Goal: Task Accomplishment & Management: Complete application form

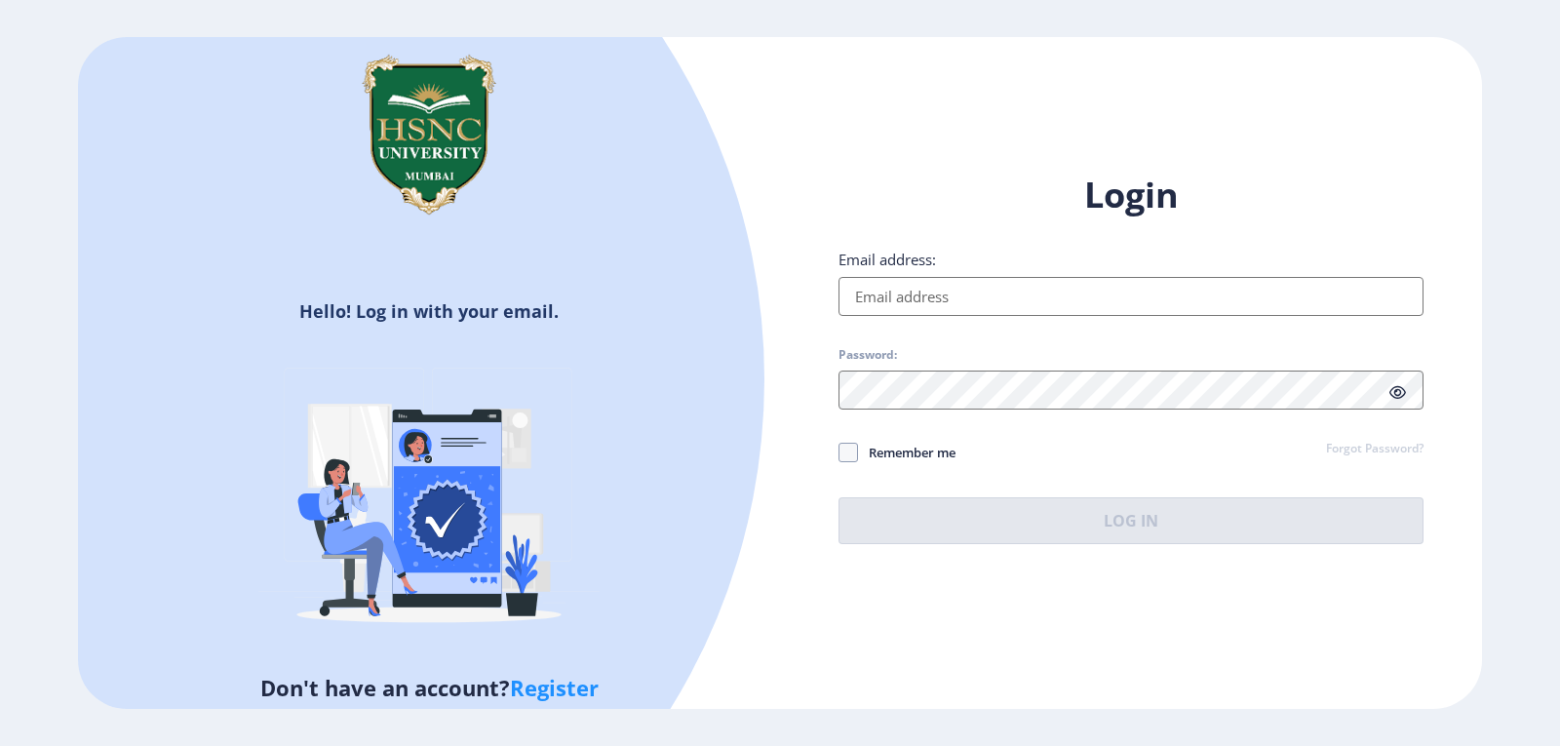
type input "[EMAIL_ADDRESS][DOMAIN_NAME]"
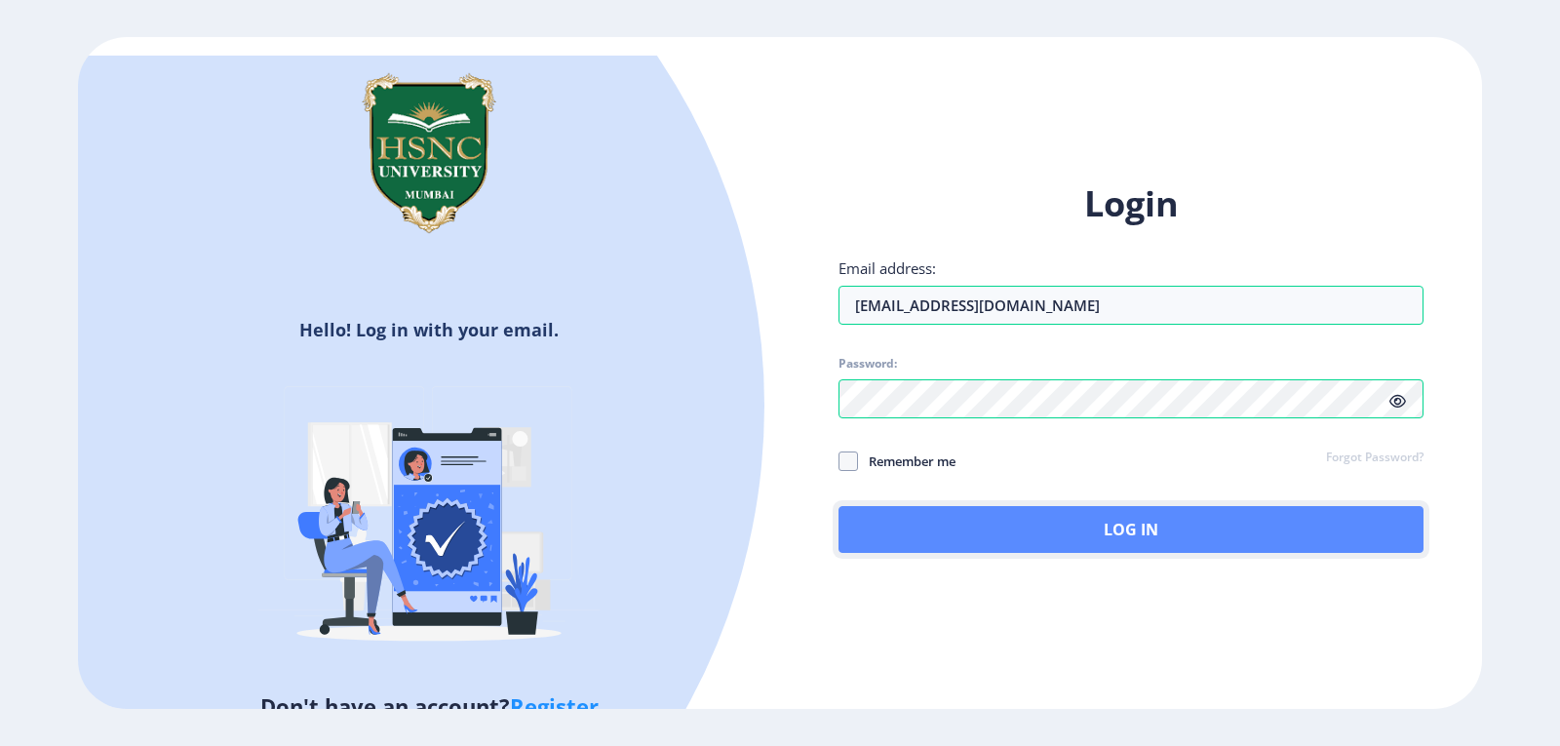
click at [1126, 514] on button "Log In" at bounding box center [1131, 529] width 585 height 47
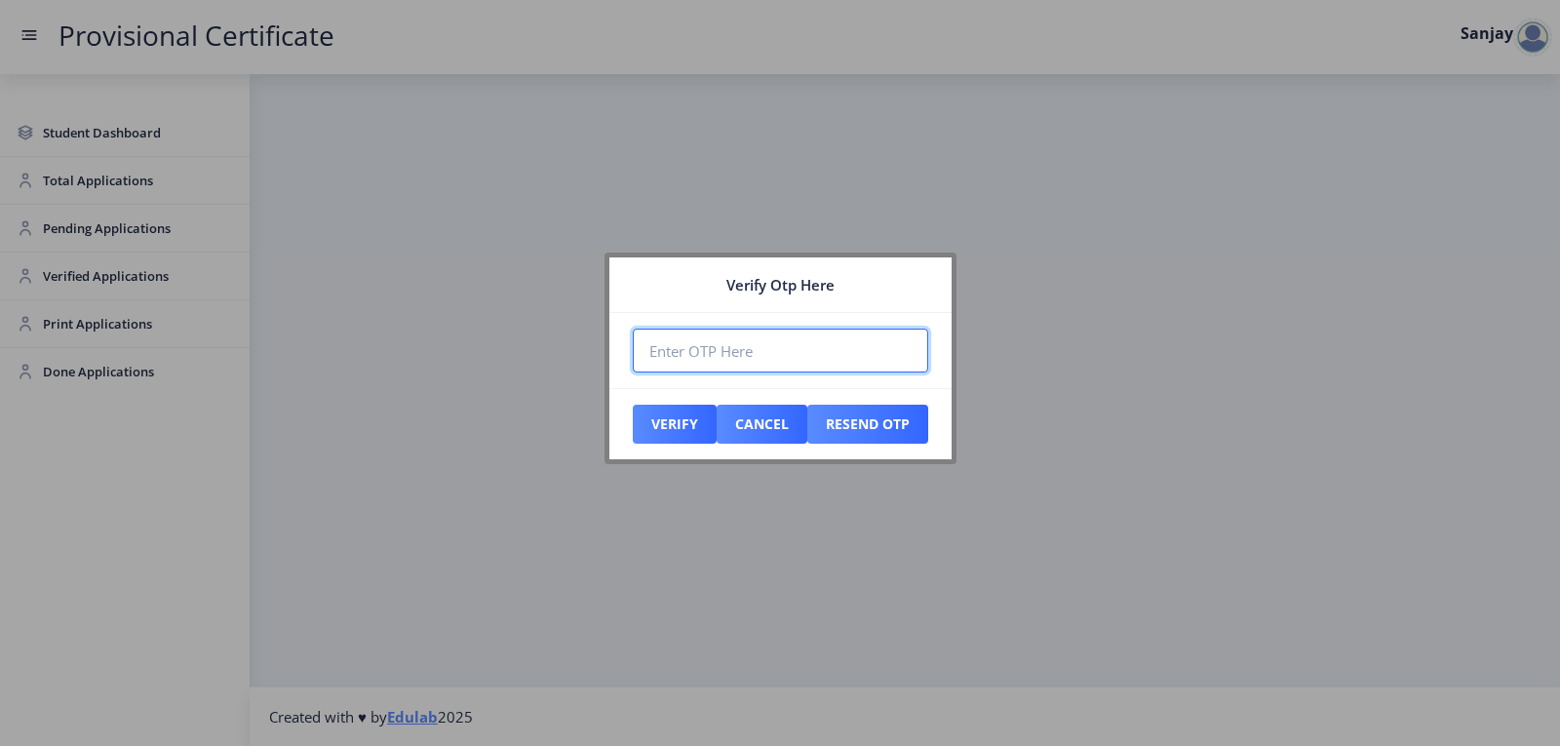
paste input "557094"
type input "557094"
click at [678, 429] on button "Verify" at bounding box center [675, 424] width 84 height 39
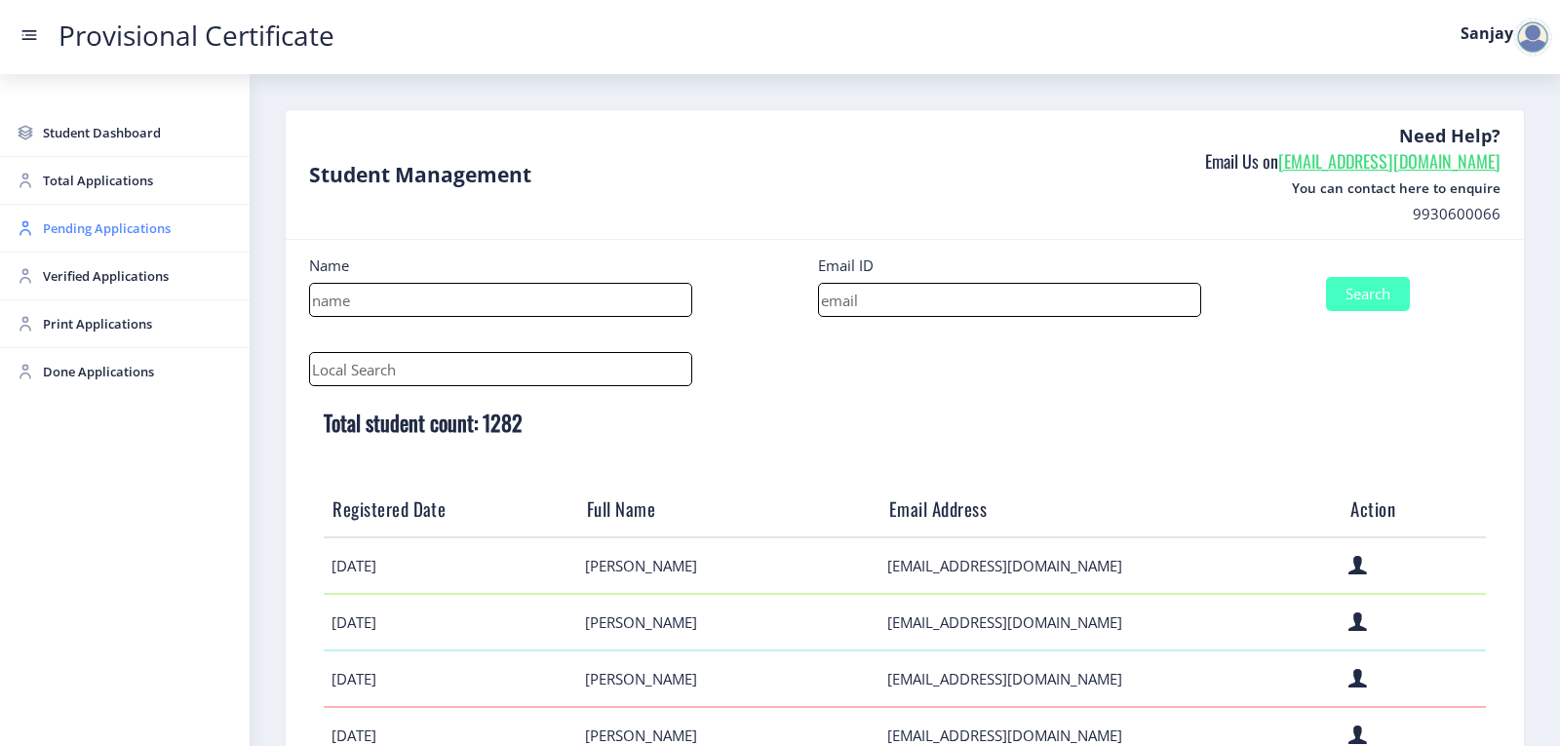
click at [116, 224] on span "Pending Applications" at bounding box center [138, 228] width 191 height 23
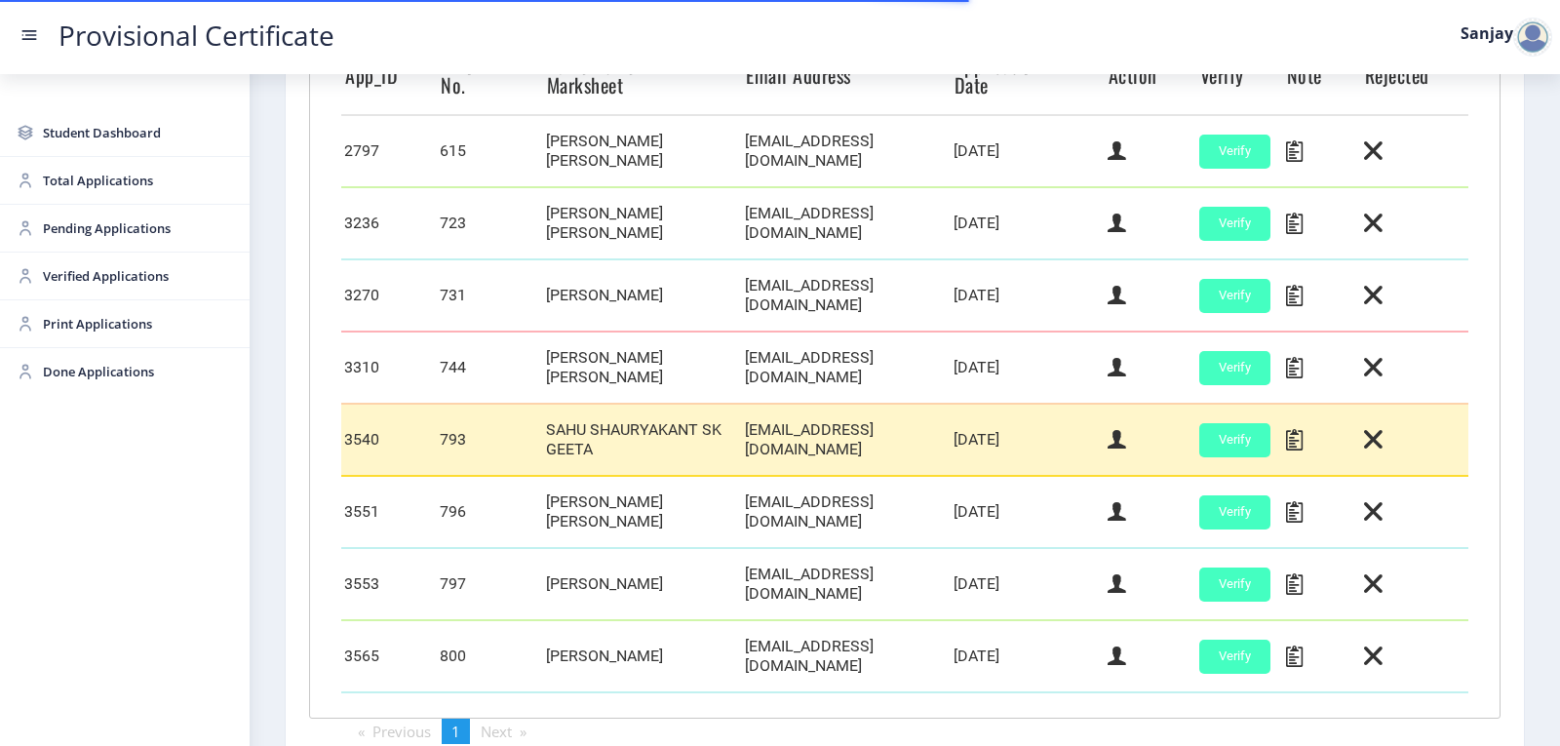
scroll to position [585, 0]
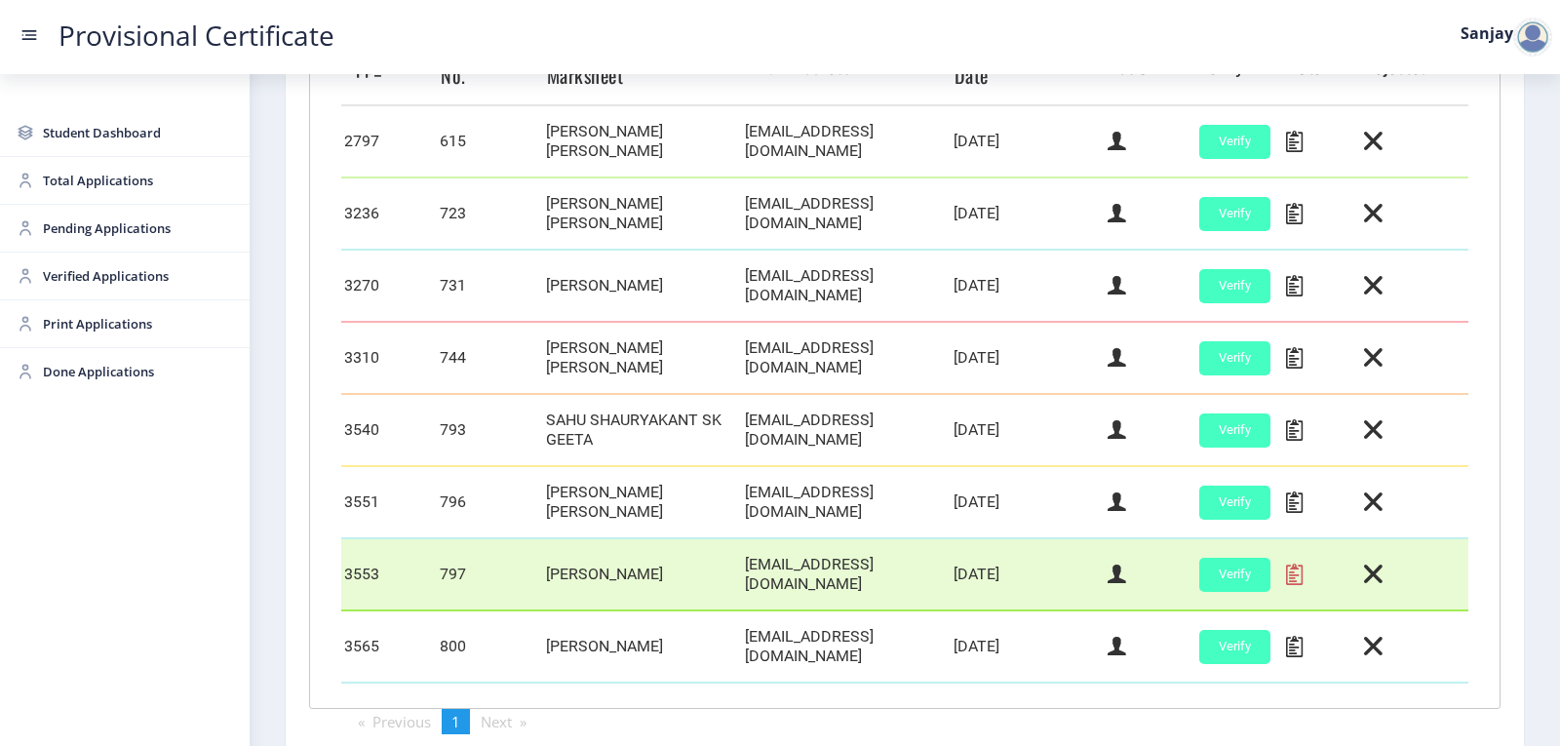
click at [1286, 562] on icon at bounding box center [1294, 574] width 17 height 25
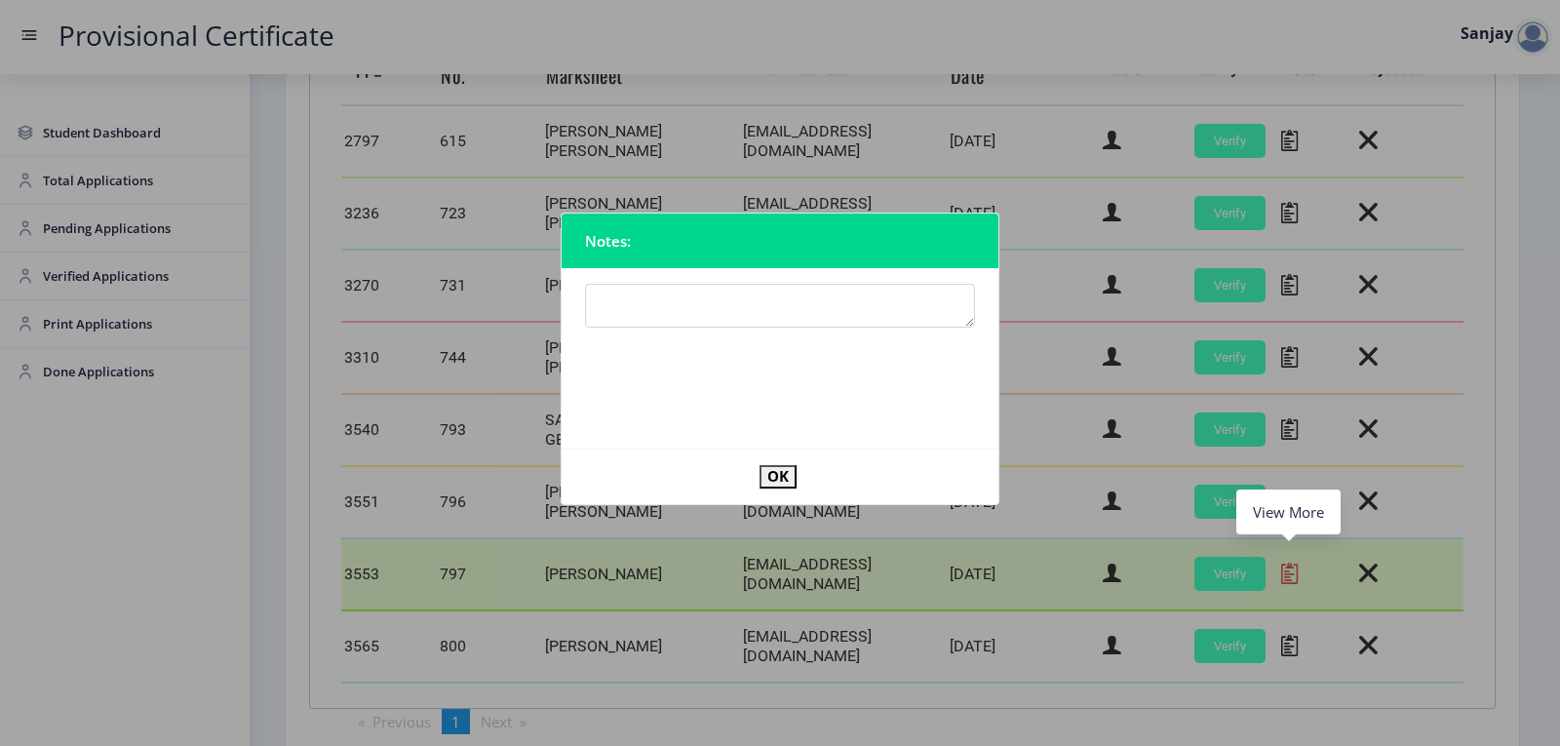
type textarea "Eligibility not confirmed. Please contact college authorities and submit the re…"
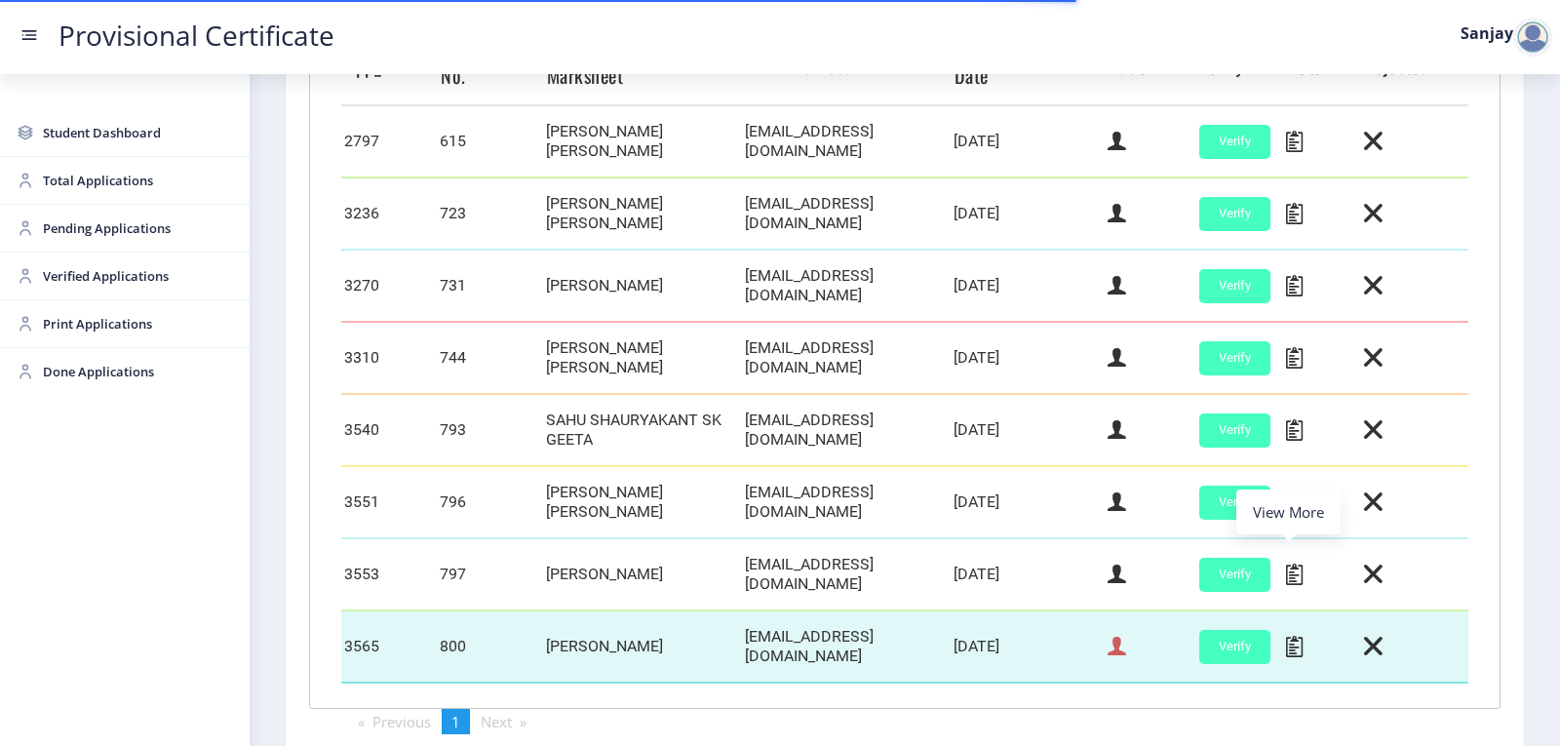
click at [1119, 634] on icon at bounding box center [1117, 646] width 19 height 25
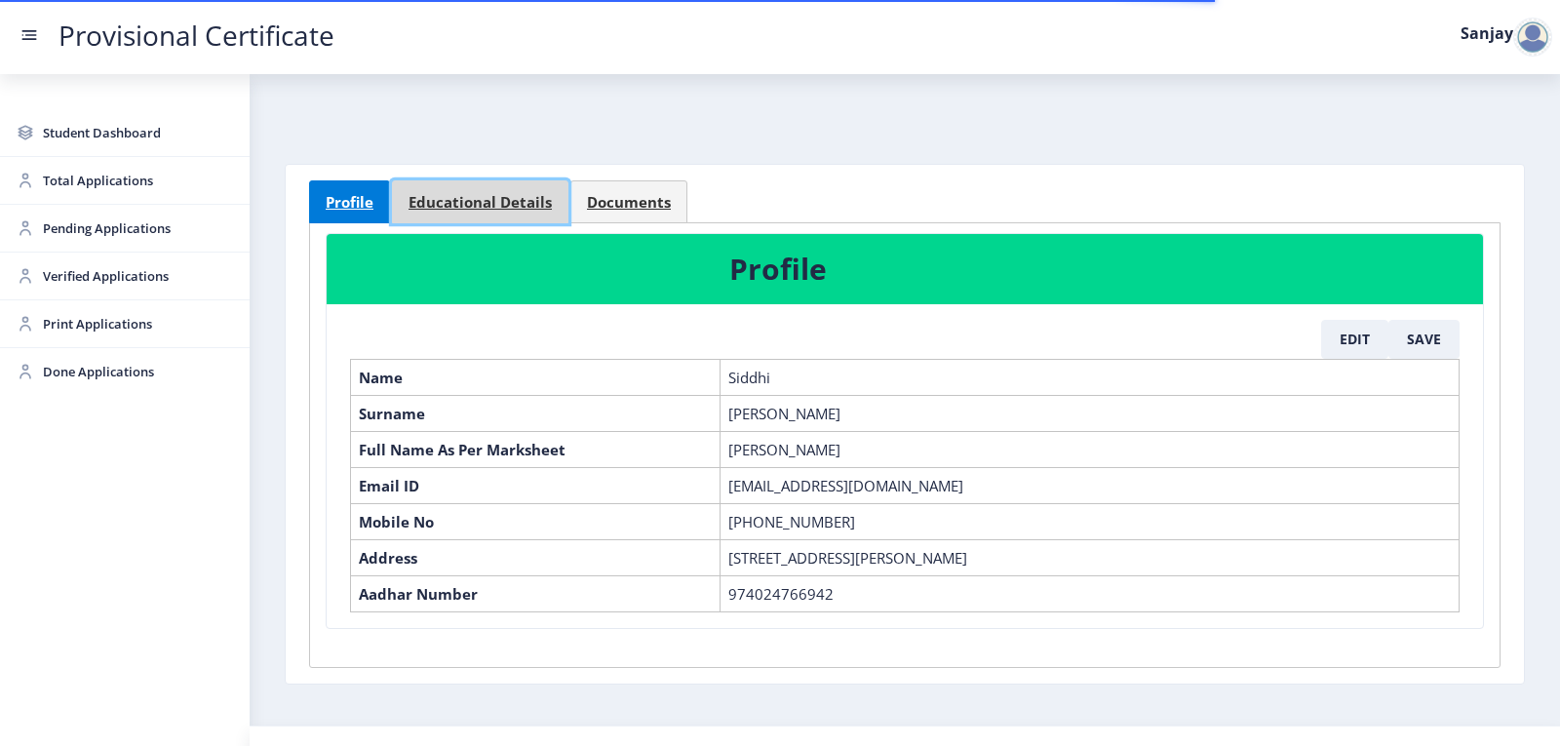
click at [464, 215] on link "Educational Details" at bounding box center [480, 201] width 177 height 43
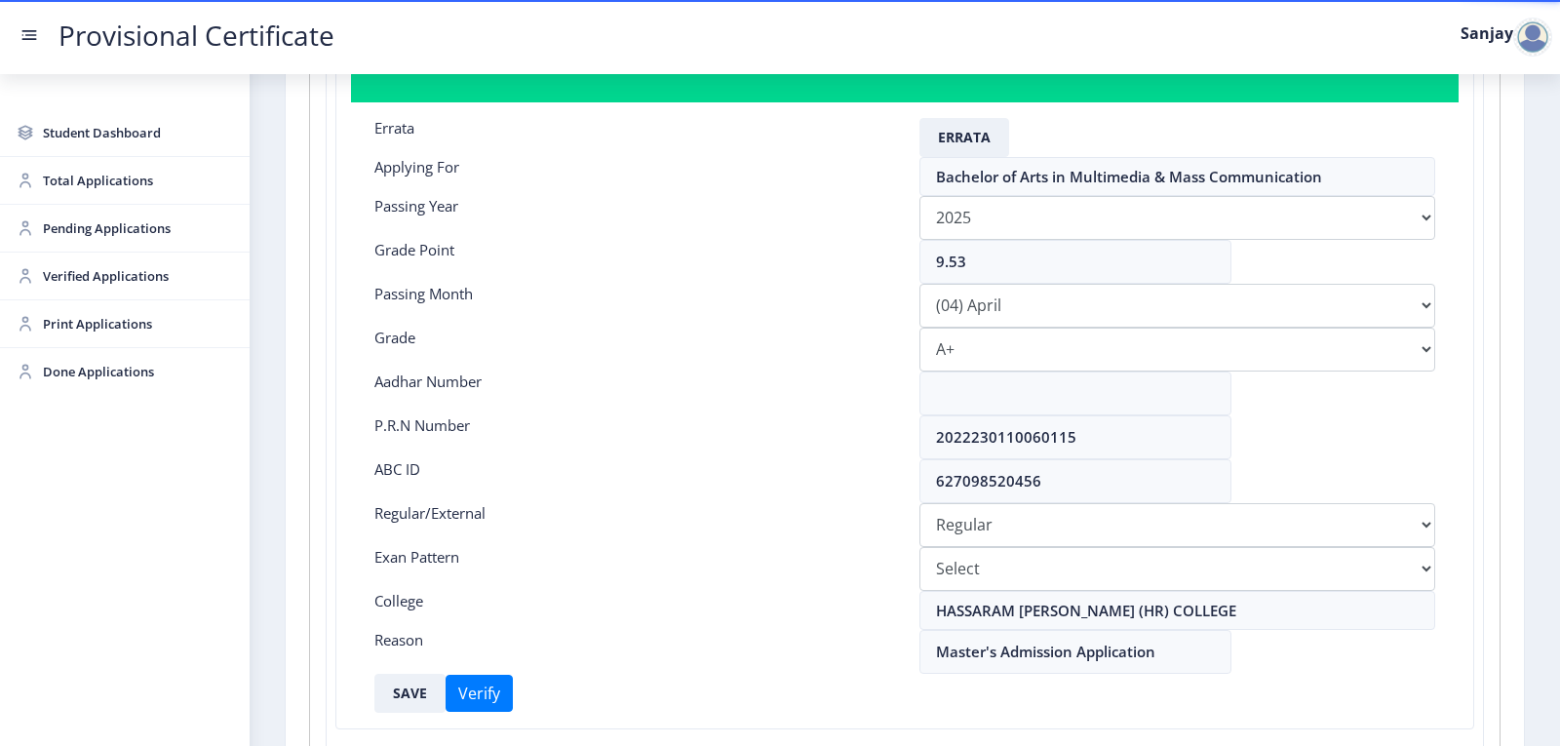
scroll to position [390, 0]
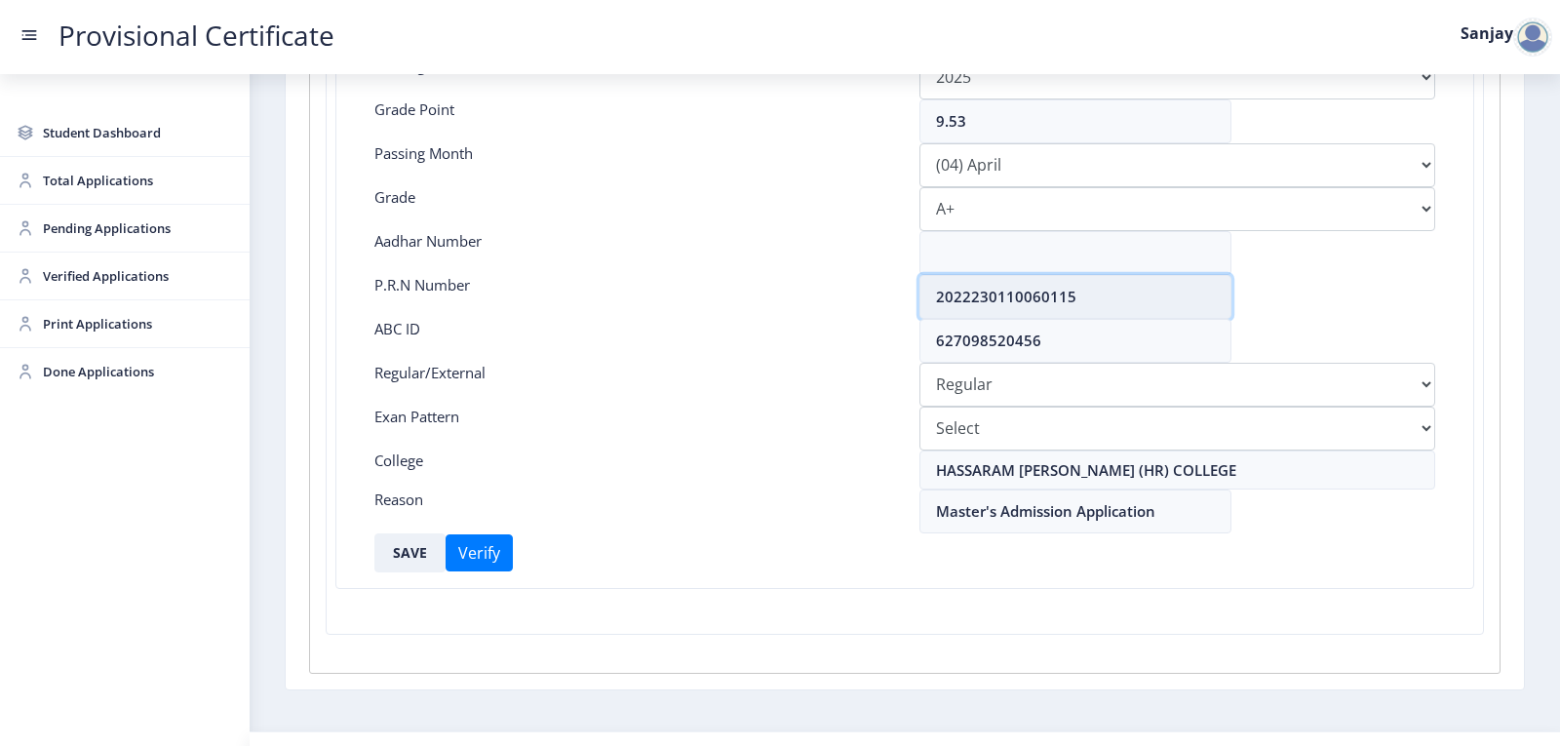
drag, startPoint x: 931, startPoint y: 304, endPoint x: 1119, endPoint y: 310, distance: 187.3
click at [1119, 310] on input "2022230110060115" at bounding box center [1076, 297] width 312 height 44
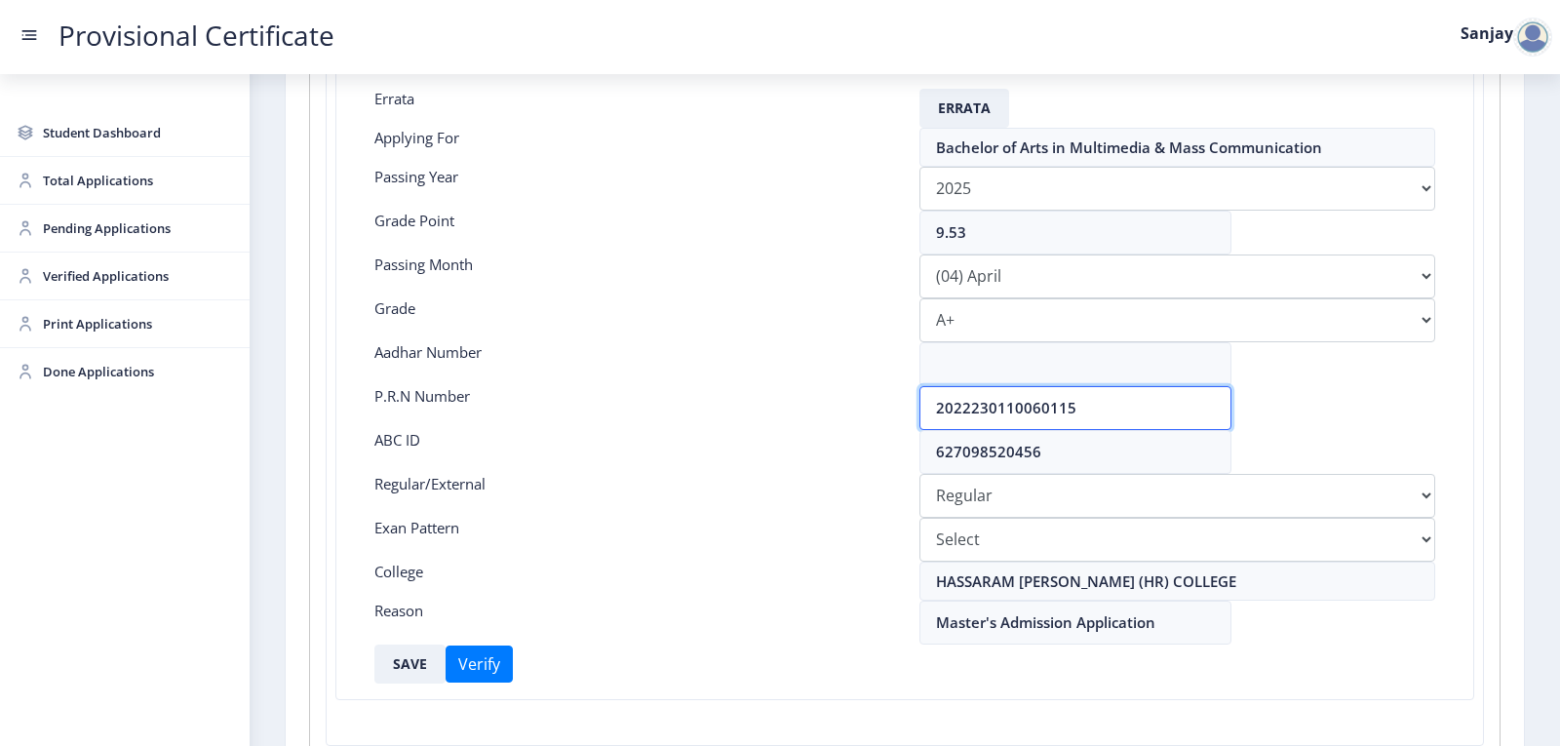
scroll to position [0, 0]
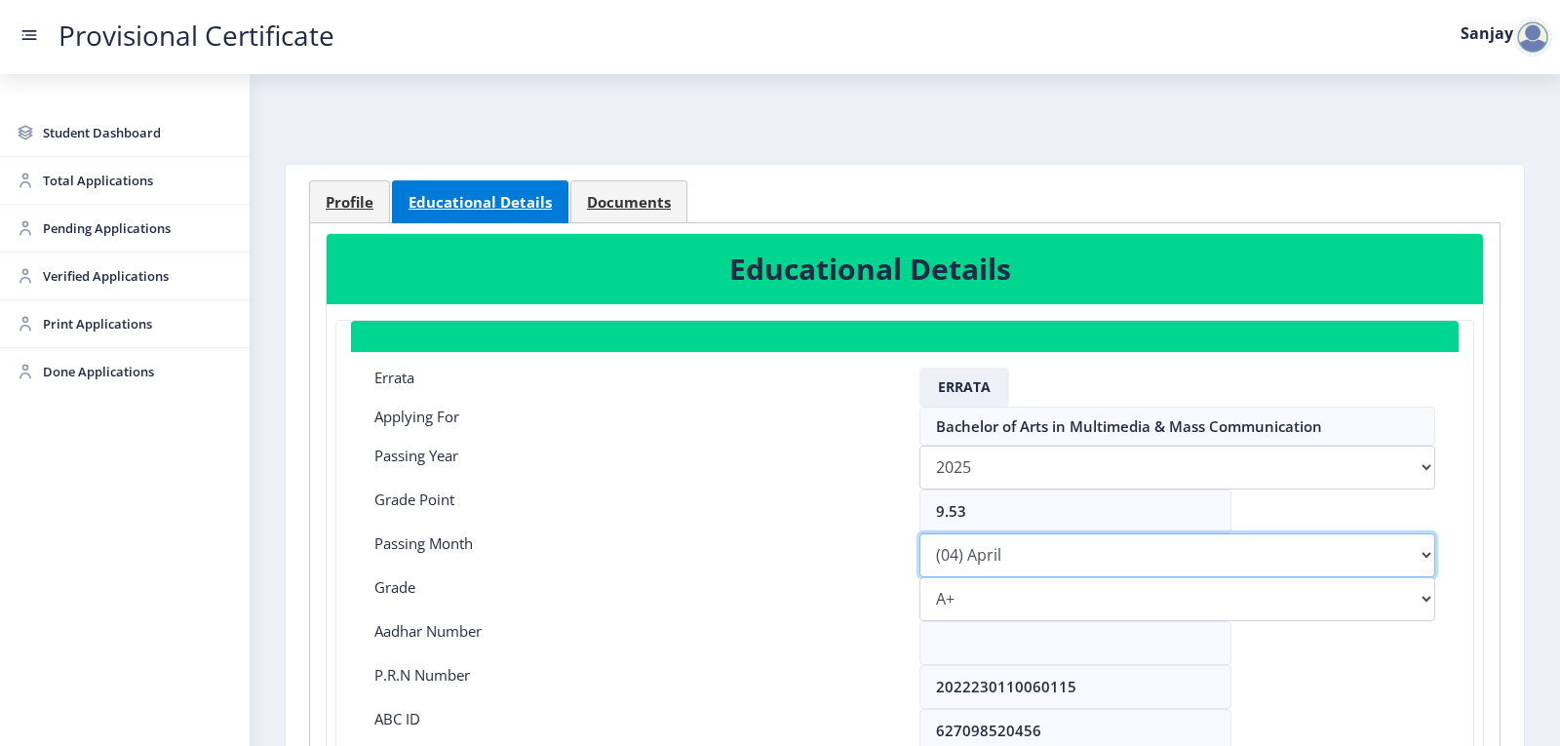
click at [986, 560] on select "Please select PassingMonth (01) January (02) February (03) March (04) April (05…" at bounding box center [1178, 555] width 516 height 44
select select "March"
click at [920, 533] on select "Please select PassingMonth (01) January (02) February (03) March (04) April (05…" at bounding box center [1178, 555] width 516 height 44
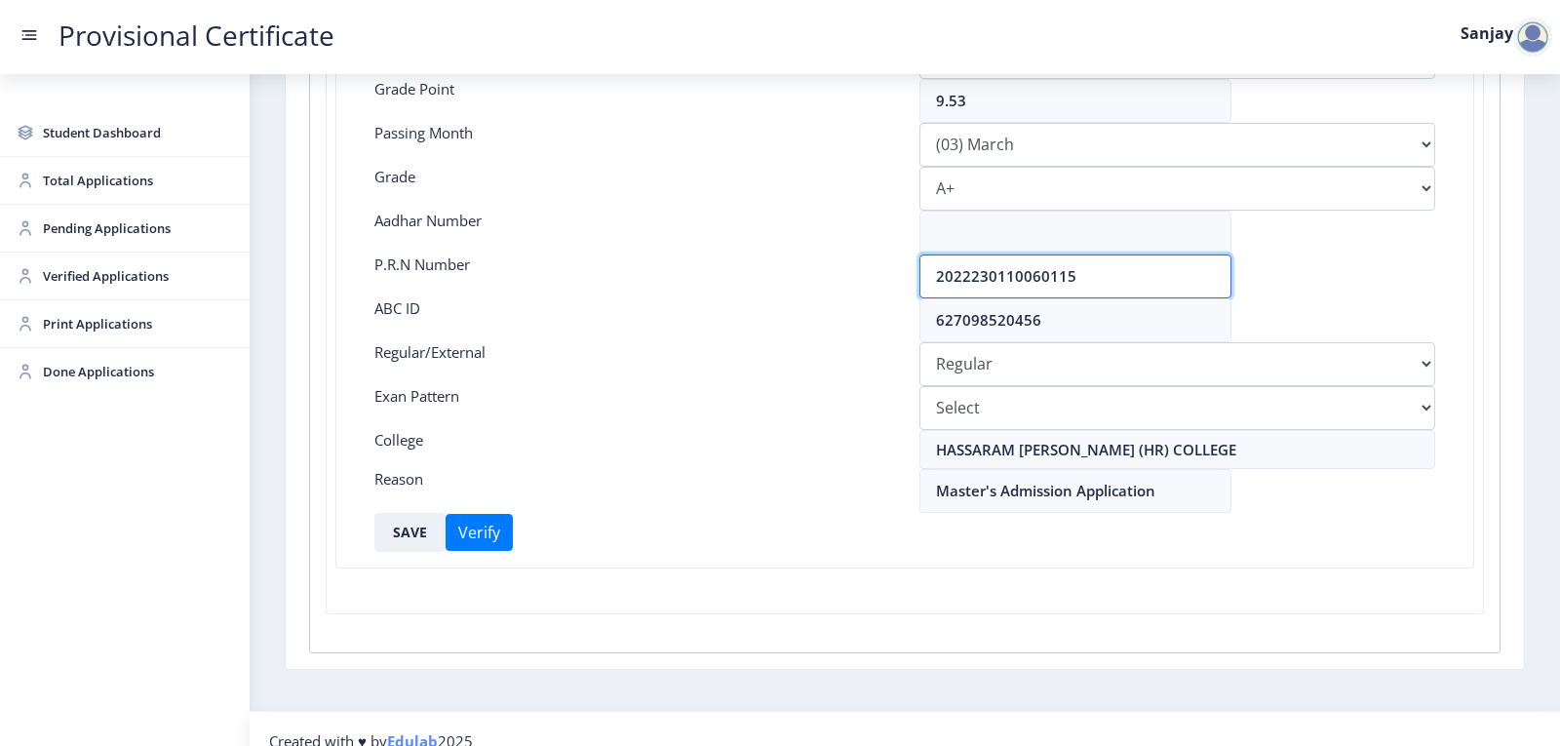
scroll to position [435, 0]
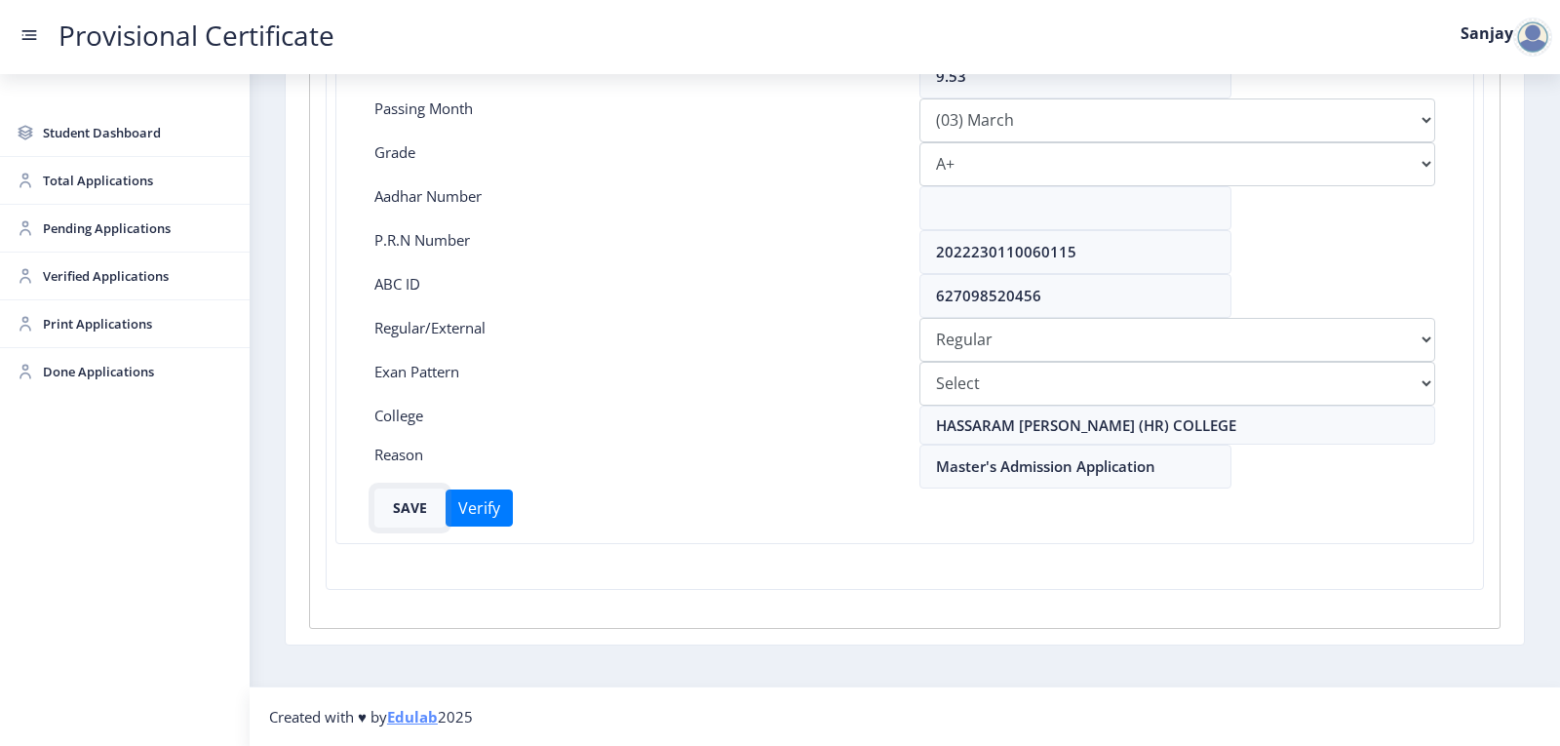
click at [421, 513] on button "SAVE" at bounding box center [410, 508] width 71 height 39
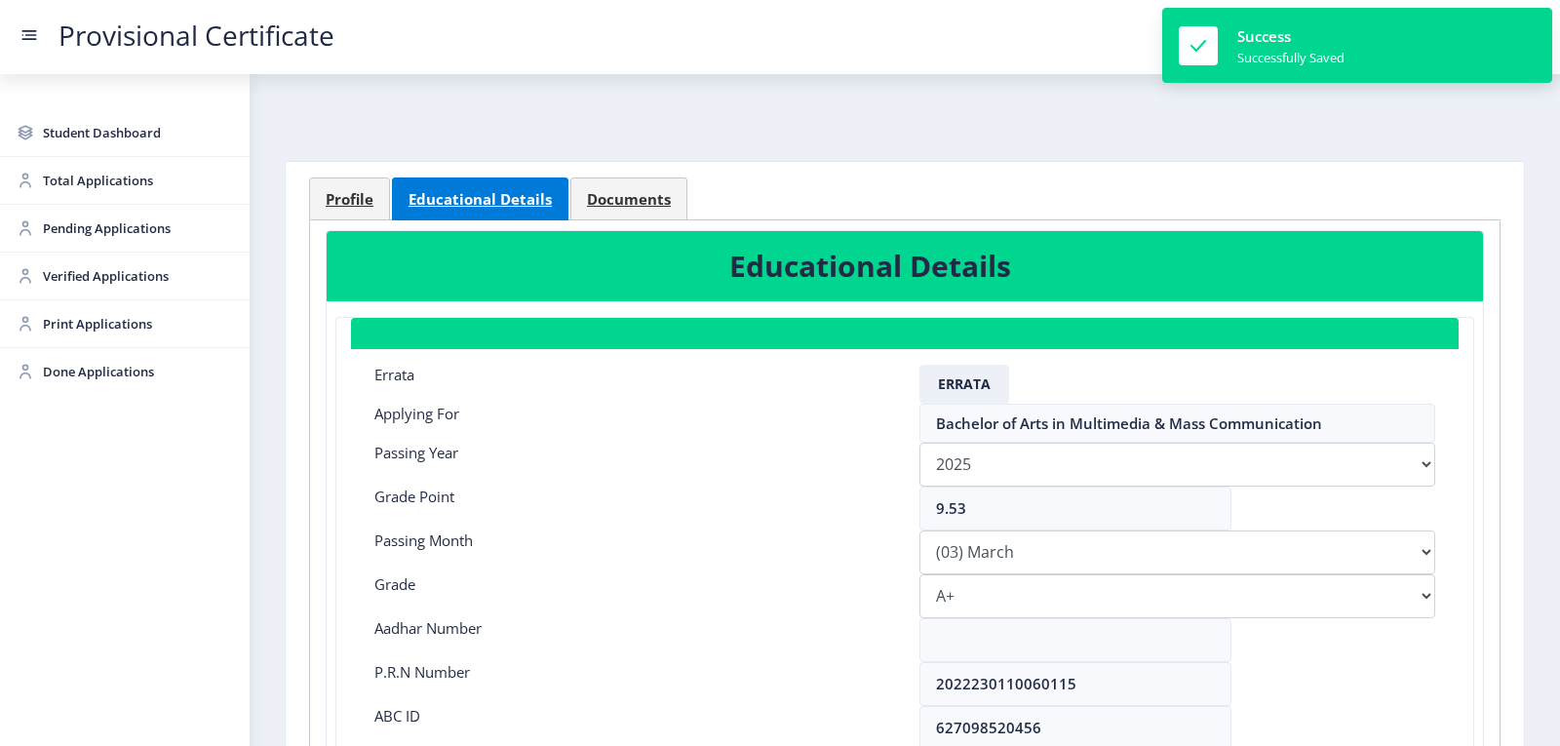
scroll to position [0, 0]
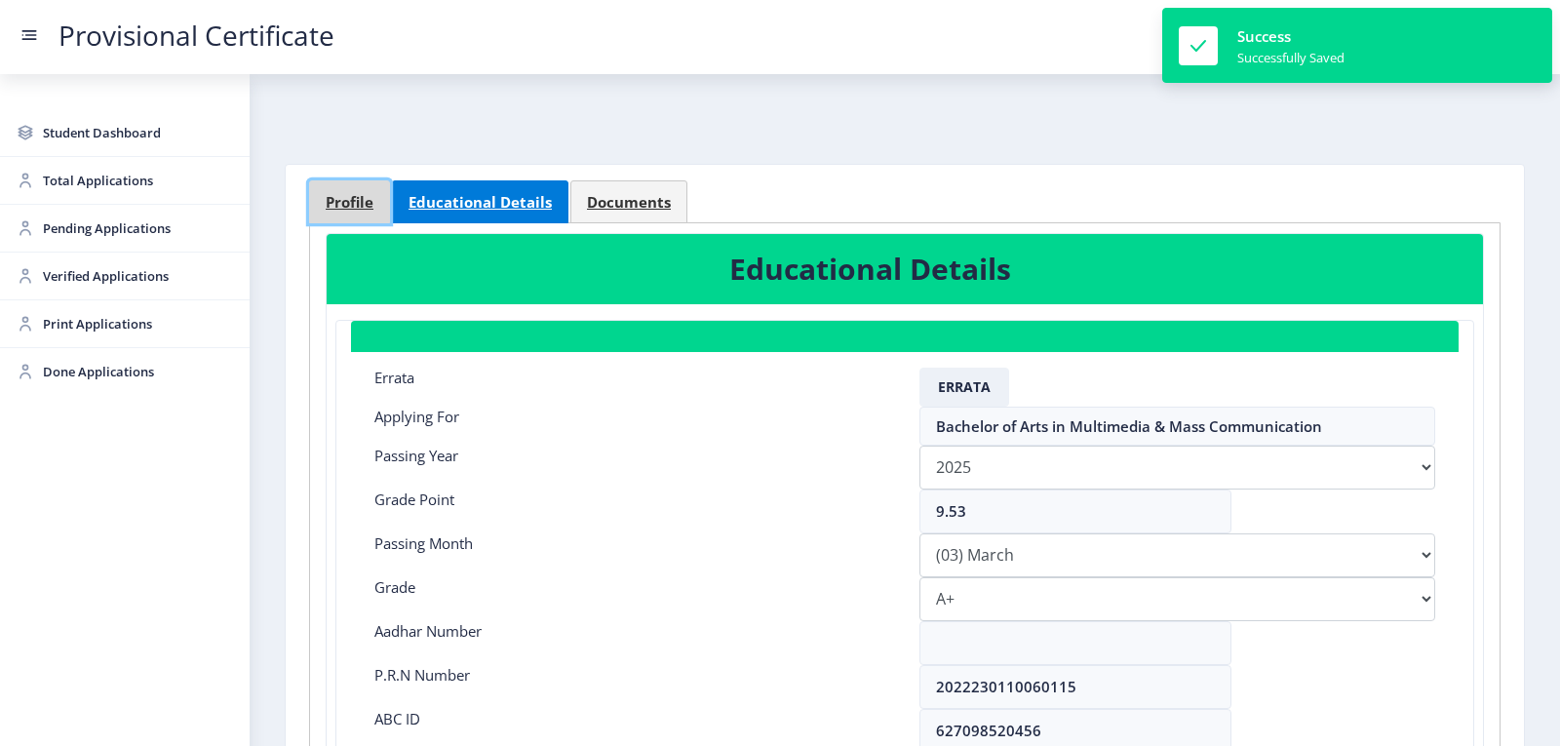
click at [369, 190] on link "Profile" at bounding box center [349, 201] width 81 height 43
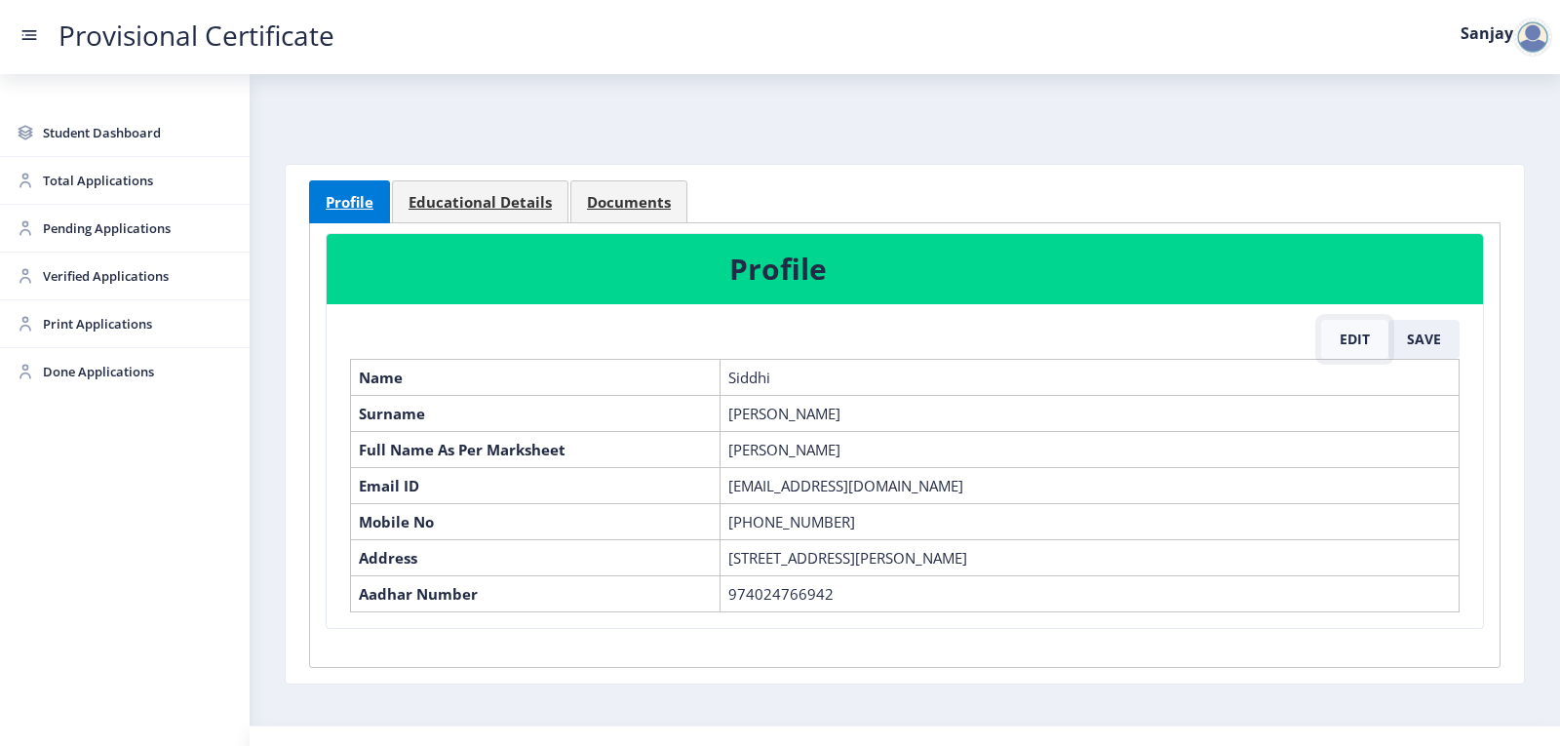
click at [1350, 343] on button "Edit" at bounding box center [1354, 339] width 67 height 39
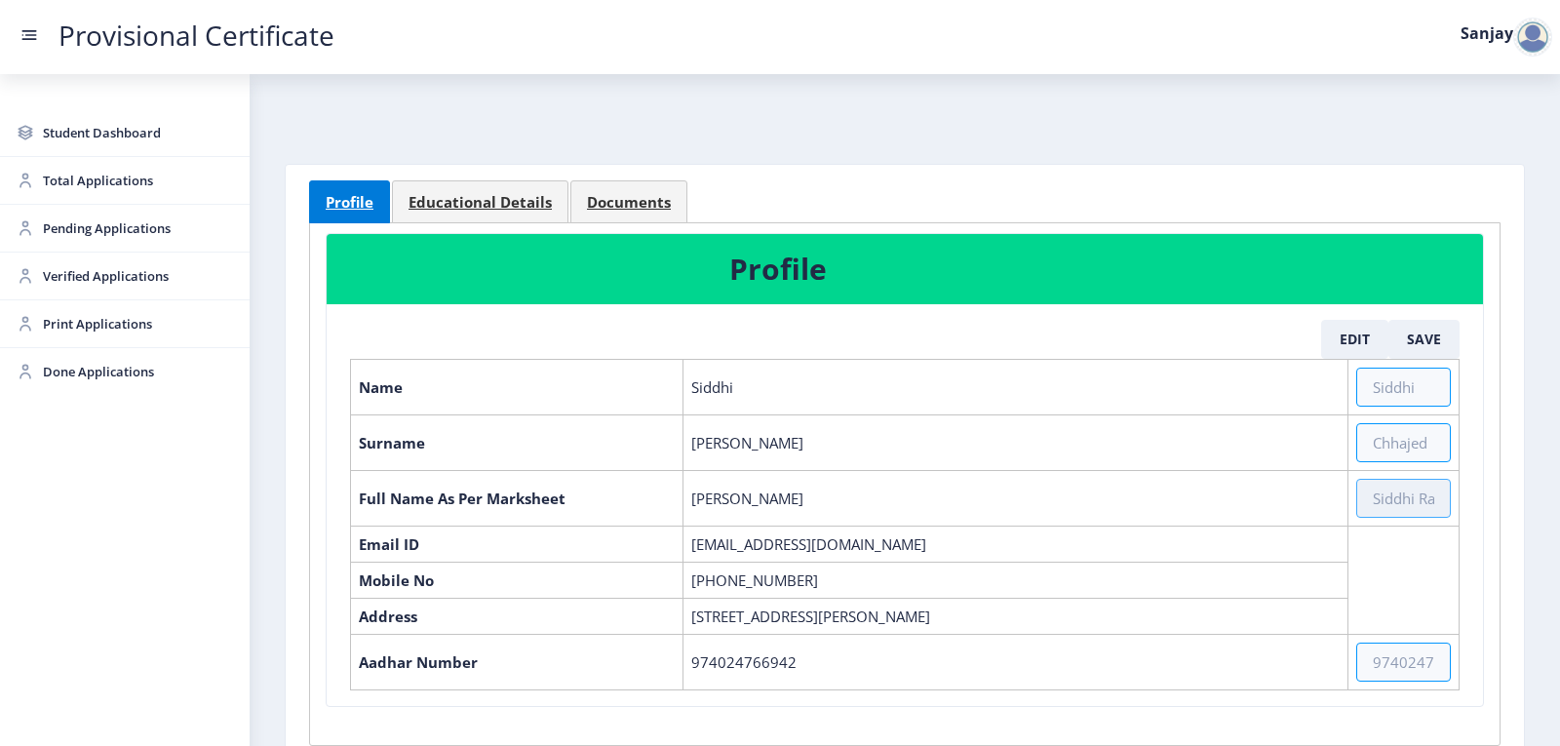
click at [1388, 490] on input "text" at bounding box center [1404, 498] width 95 height 39
paste input "[PERSON_NAME] [PERSON_NAME]"
type input "[PERSON_NAME] [PERSON_NAME]"
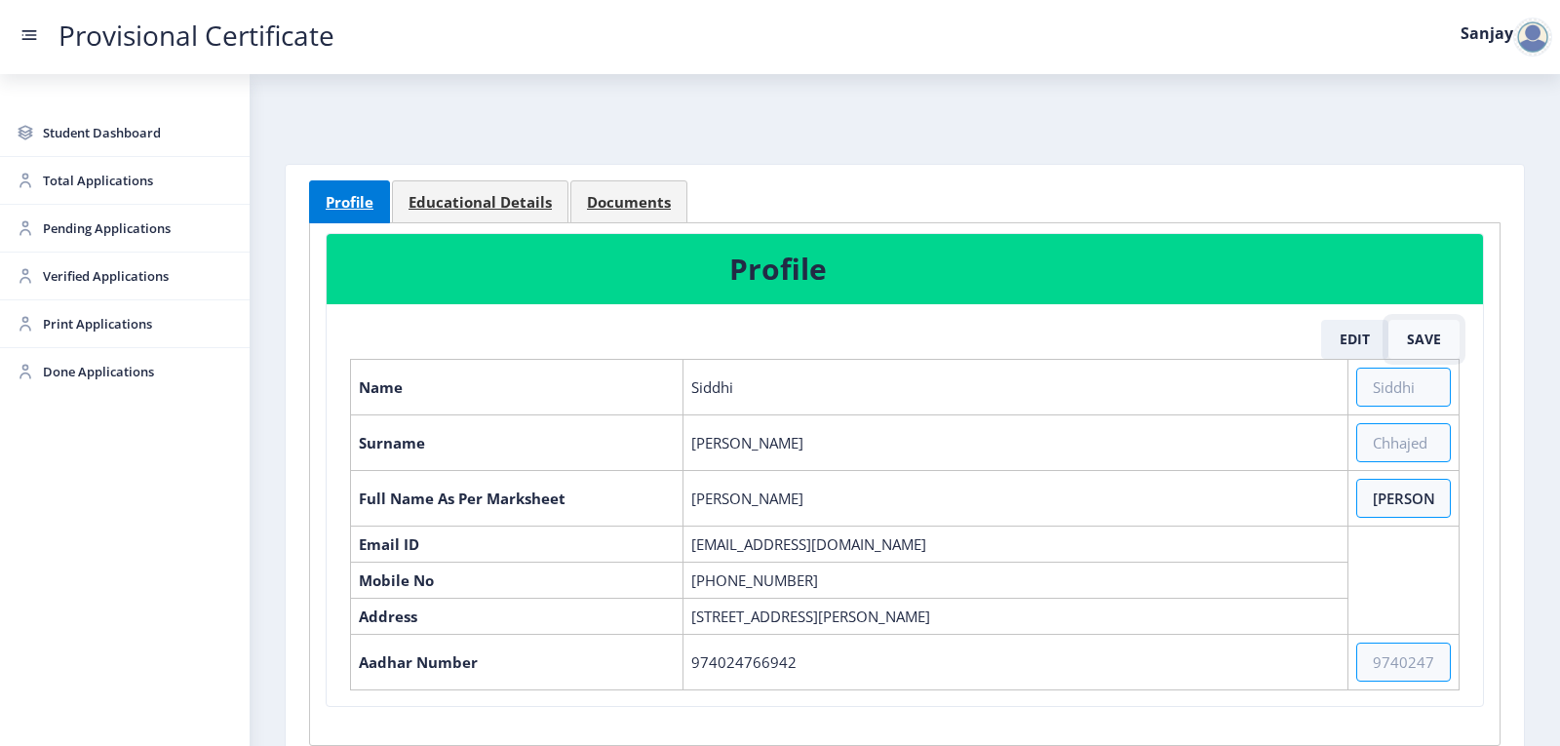
click at [1402, 334] on button "Save" at bounding box center [1424, 339] width 71 height 39
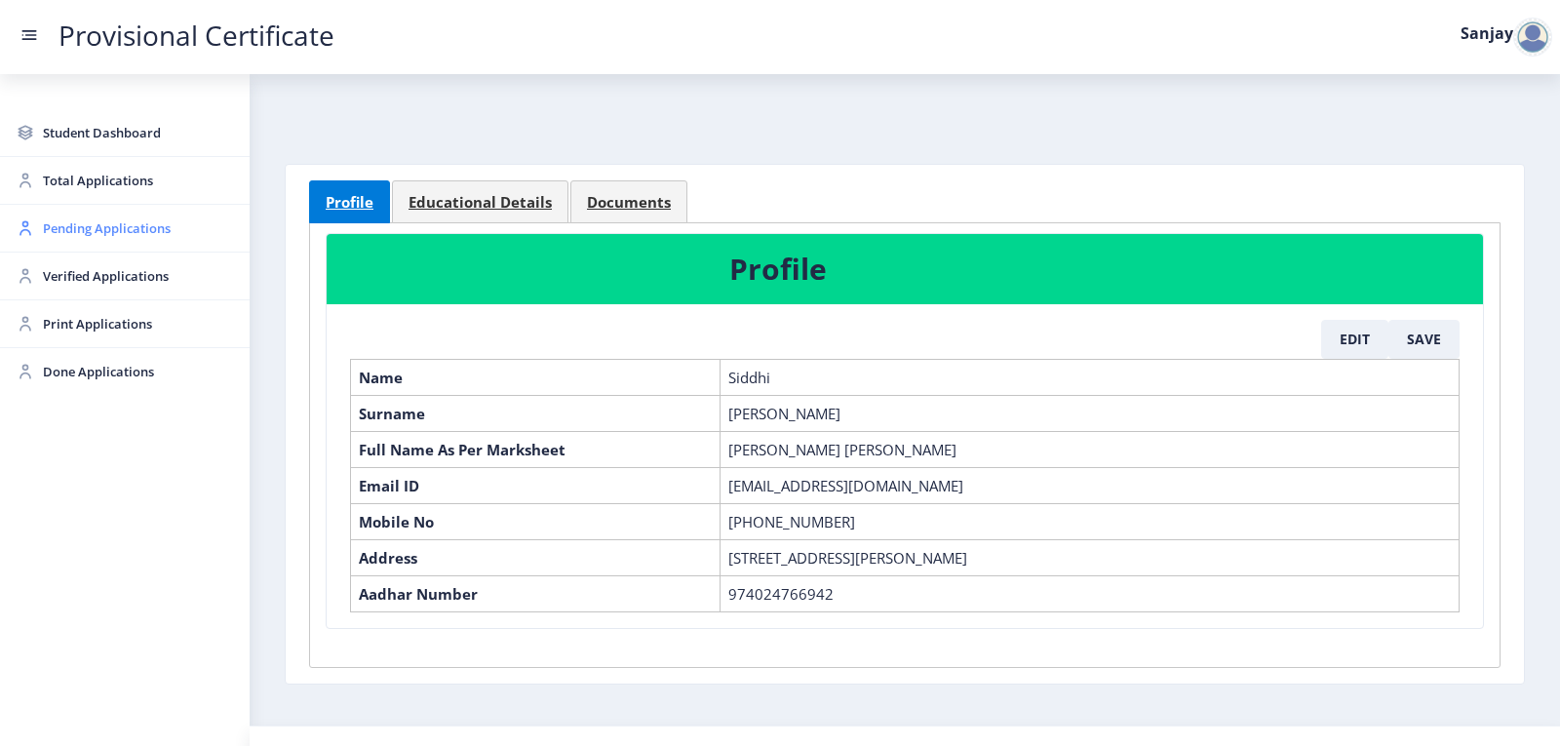
click at [73, 231] on span "Pending Applications" at bounding box center [138, 228] width 191 height 23
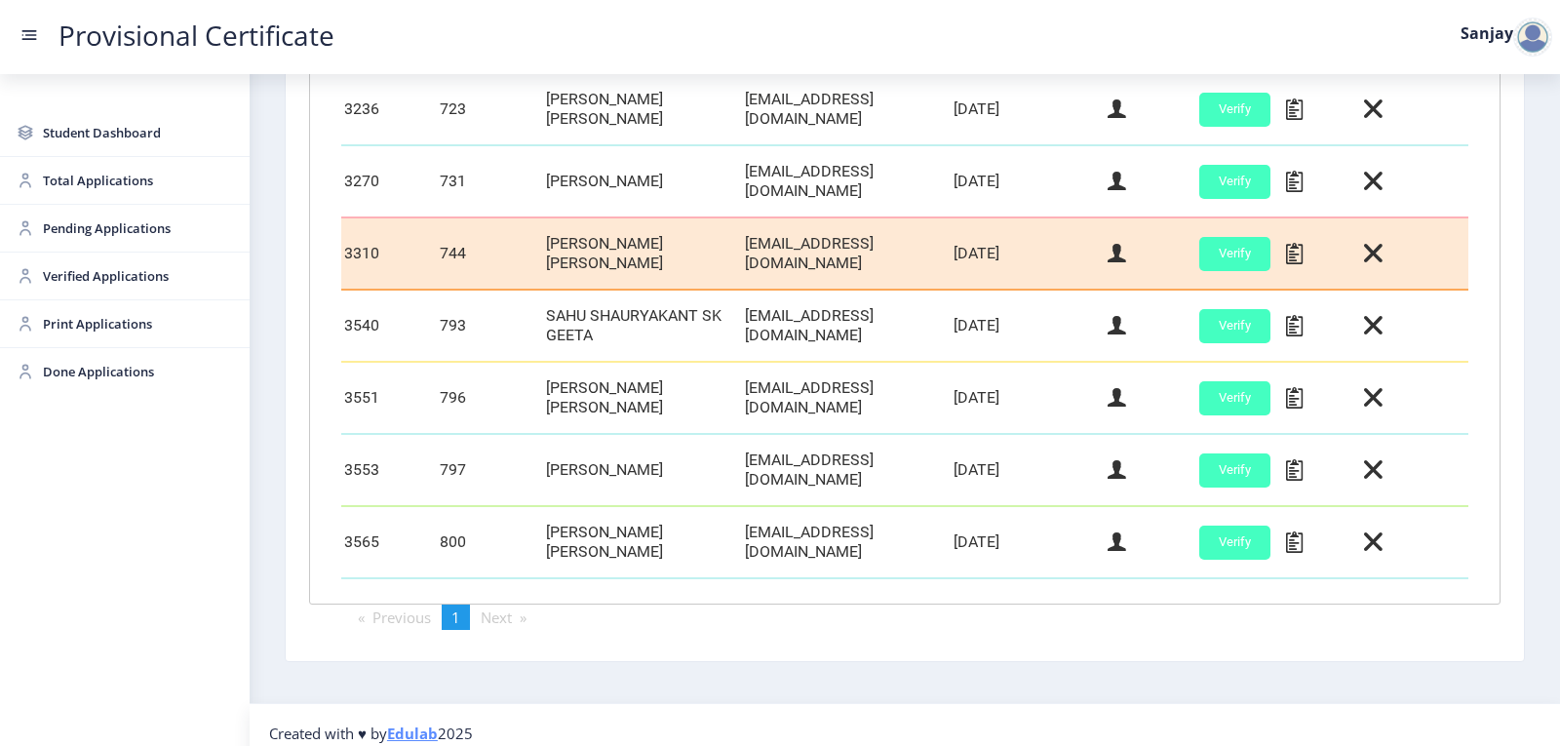
scroll to position [691, 0]
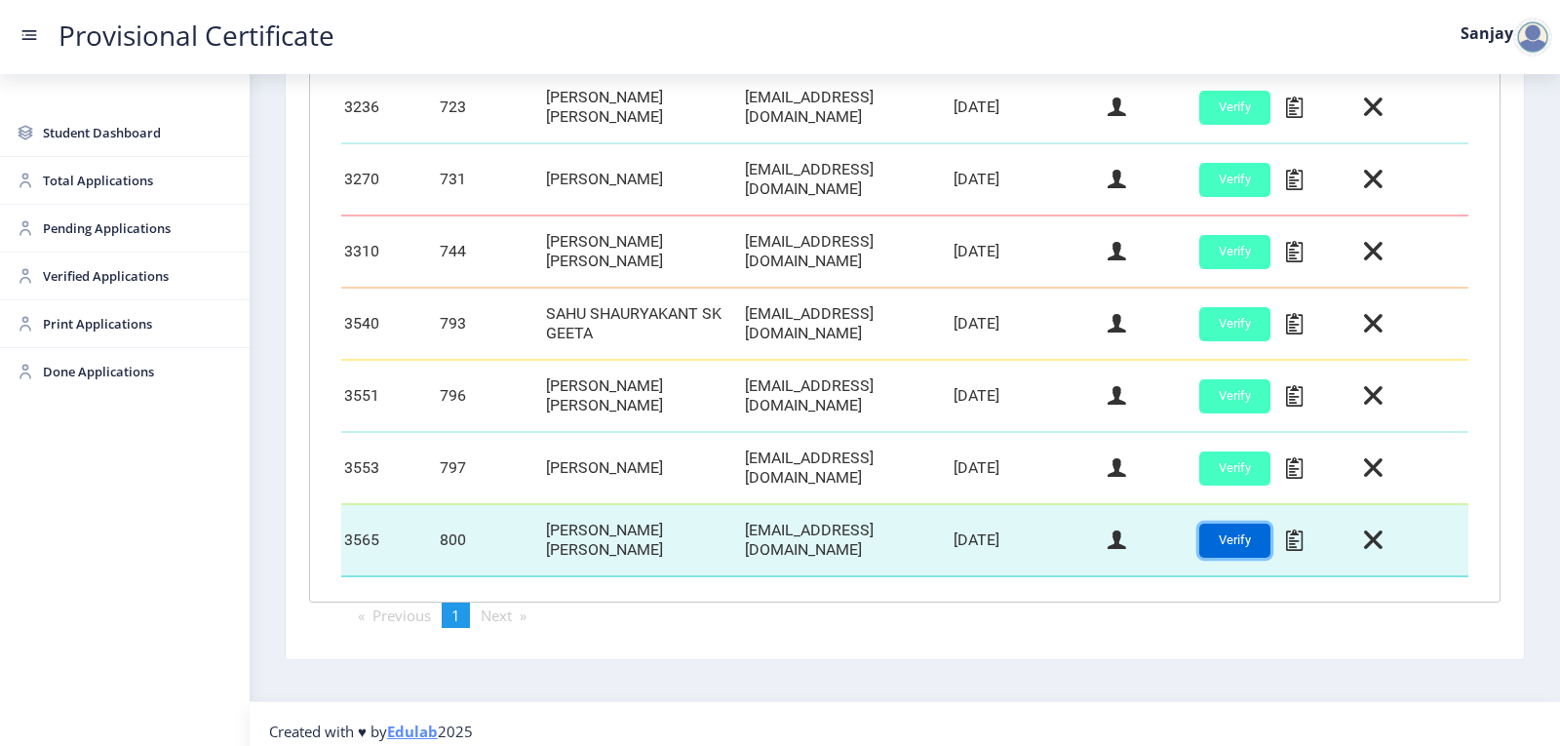
click at [1242, 533] on button "Verify" at bounding box center [1235, 541] width 71 height 34
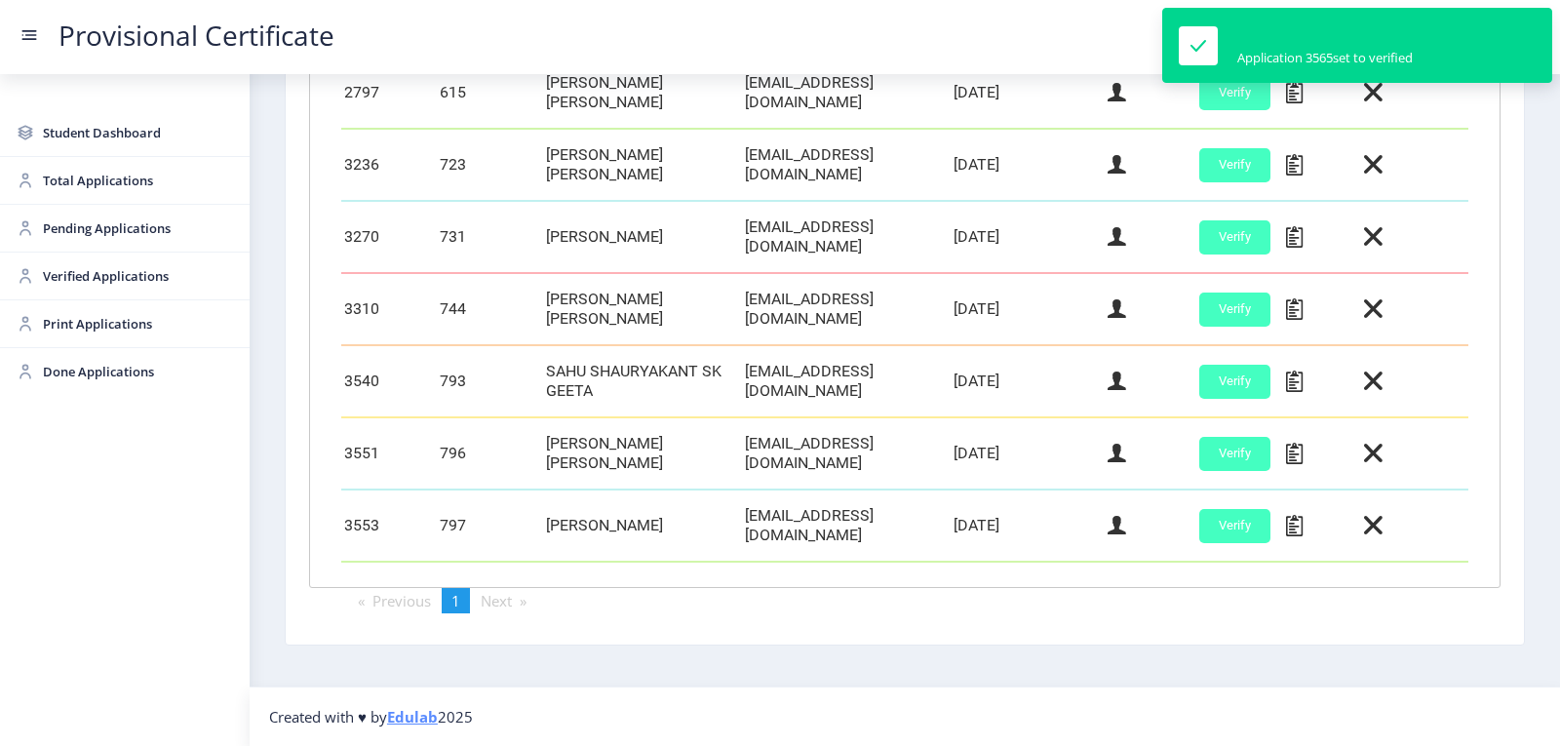
scroll to position [619, 0]
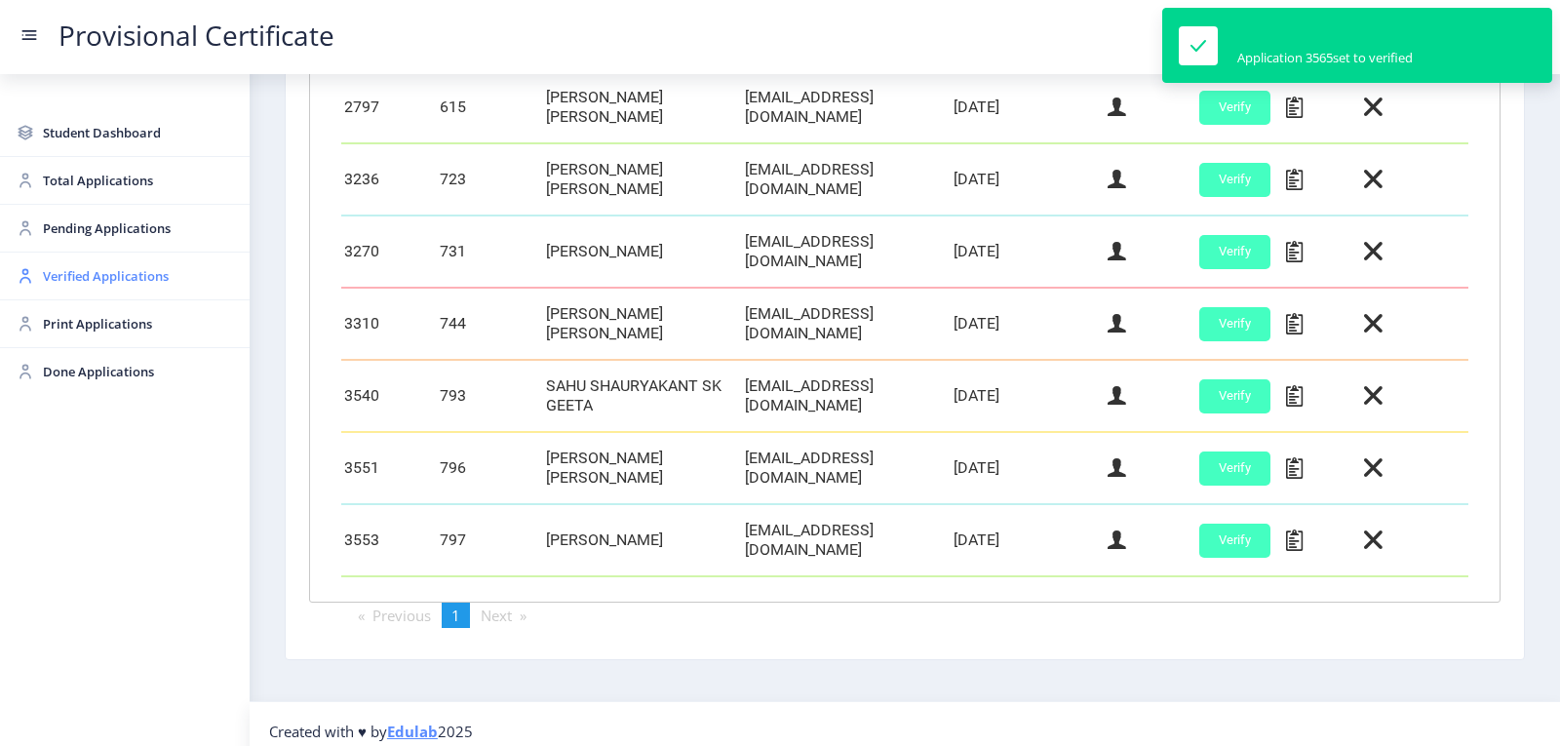
click at [55, 271] on span "Verified Applications" at bounding box center [138, 275] width 191 height 23
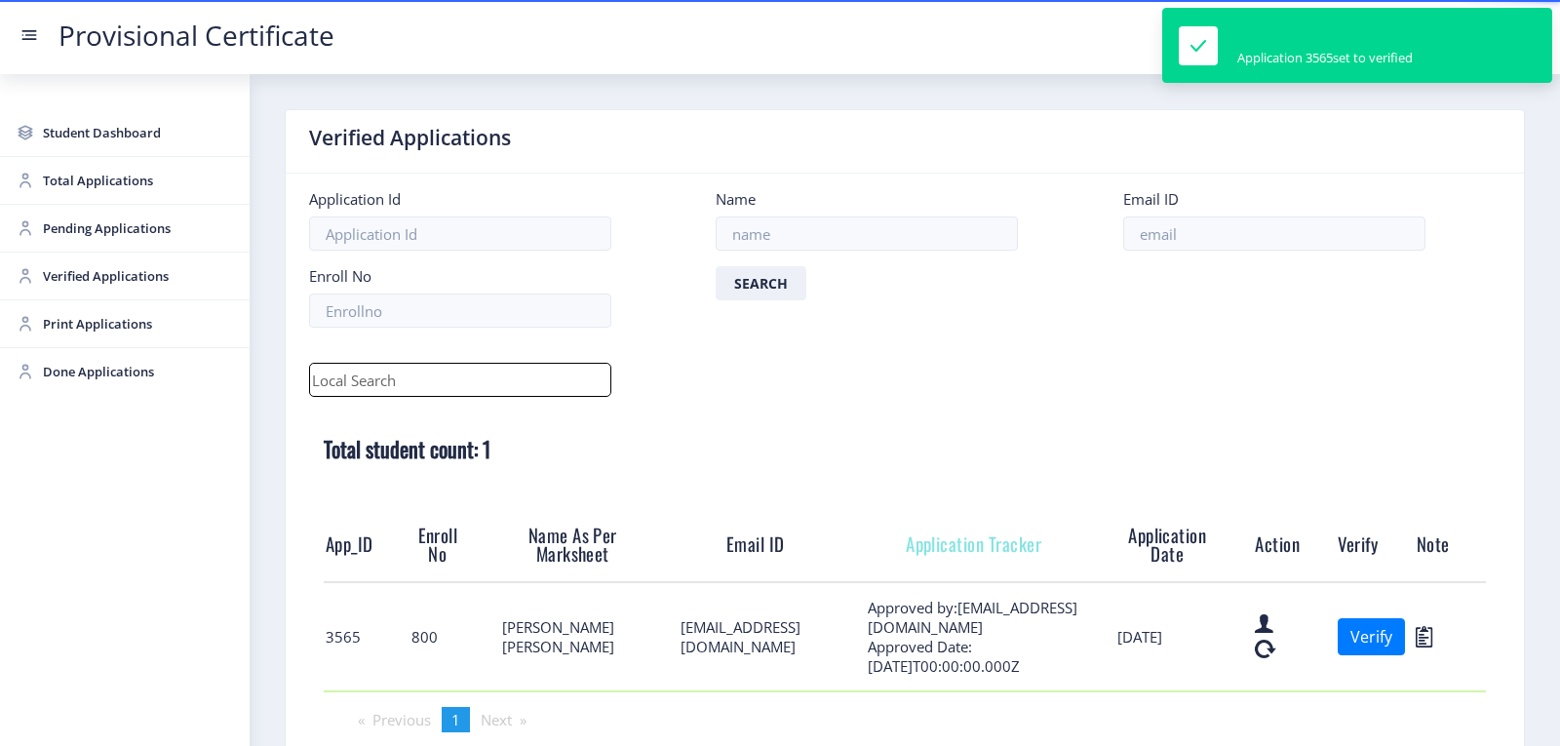
scroll to position [119, 0]
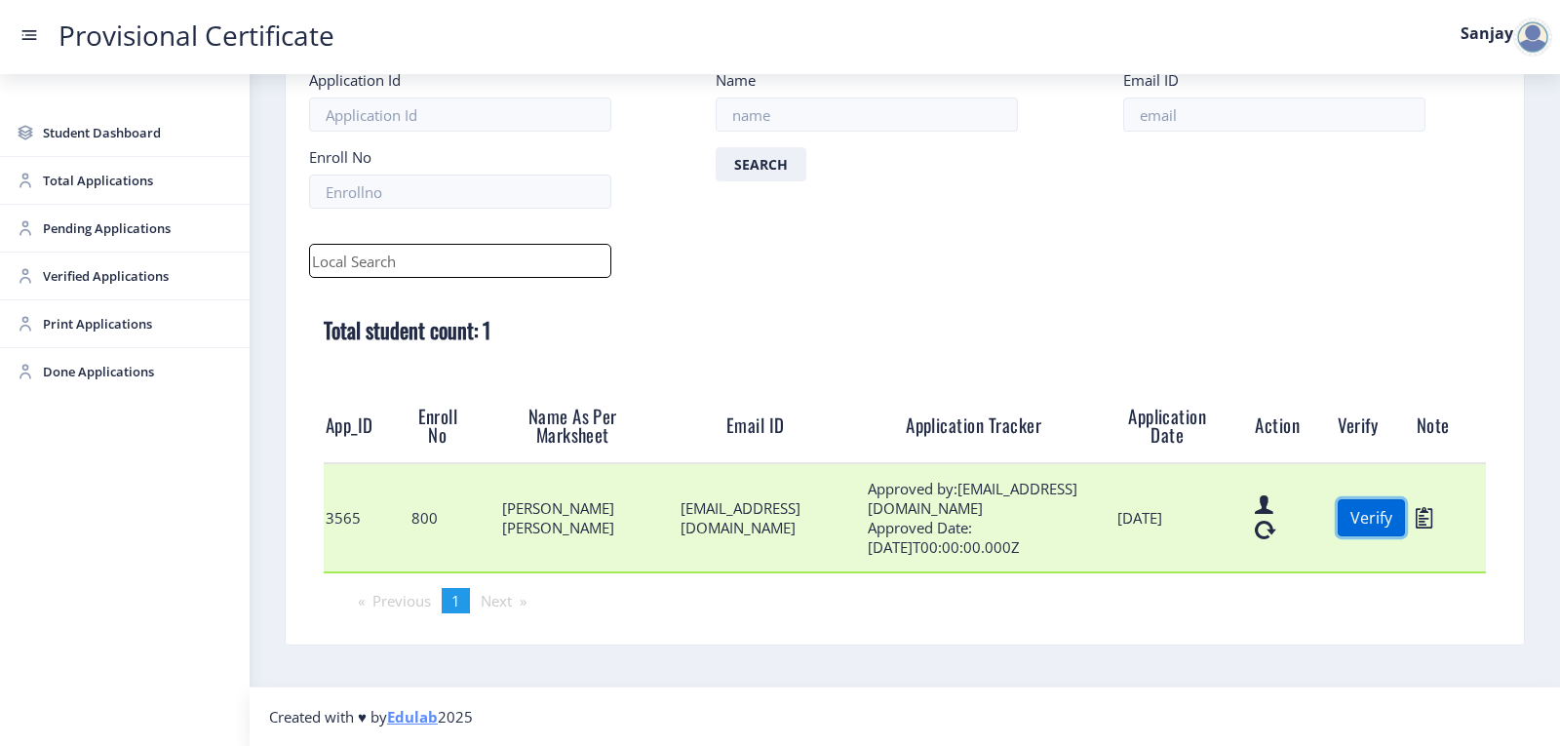
click at [1374, 523] on button "Verify" at bounding box center [1371, 517] width 67 height 37
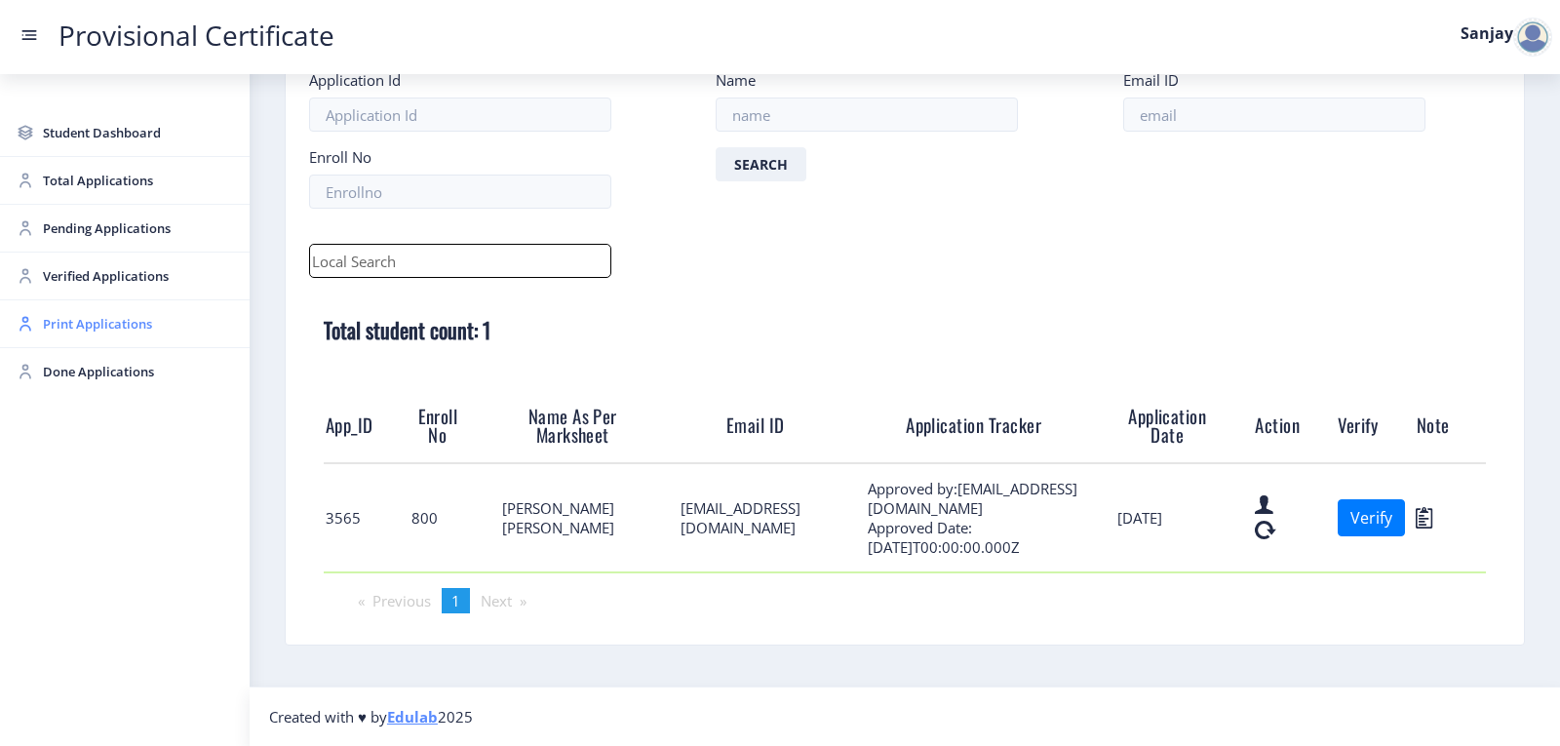
scroll to position [12, 0]
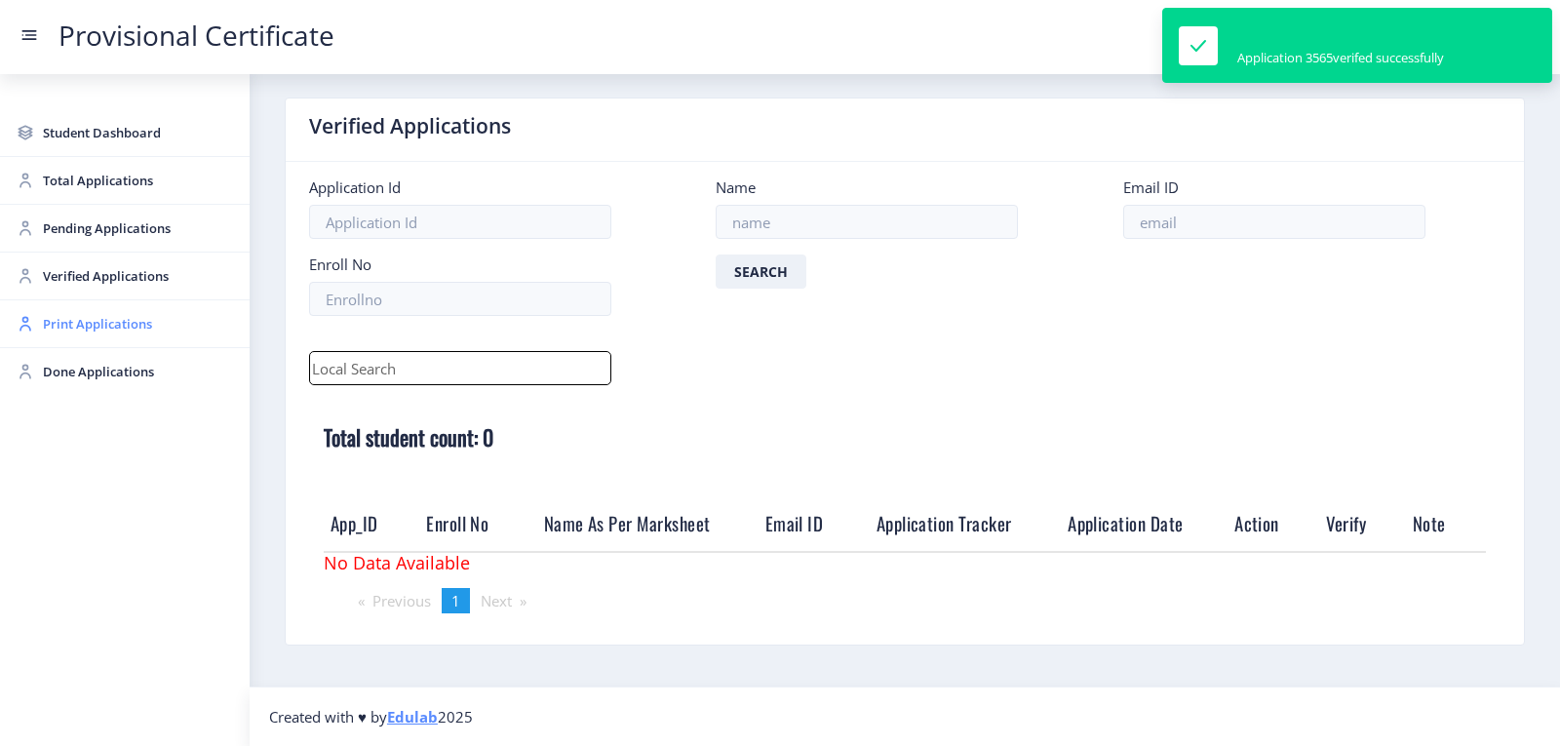
click at [59, 322] on span "Print Applications" at bounding box center [138, 323] width 191 height 23
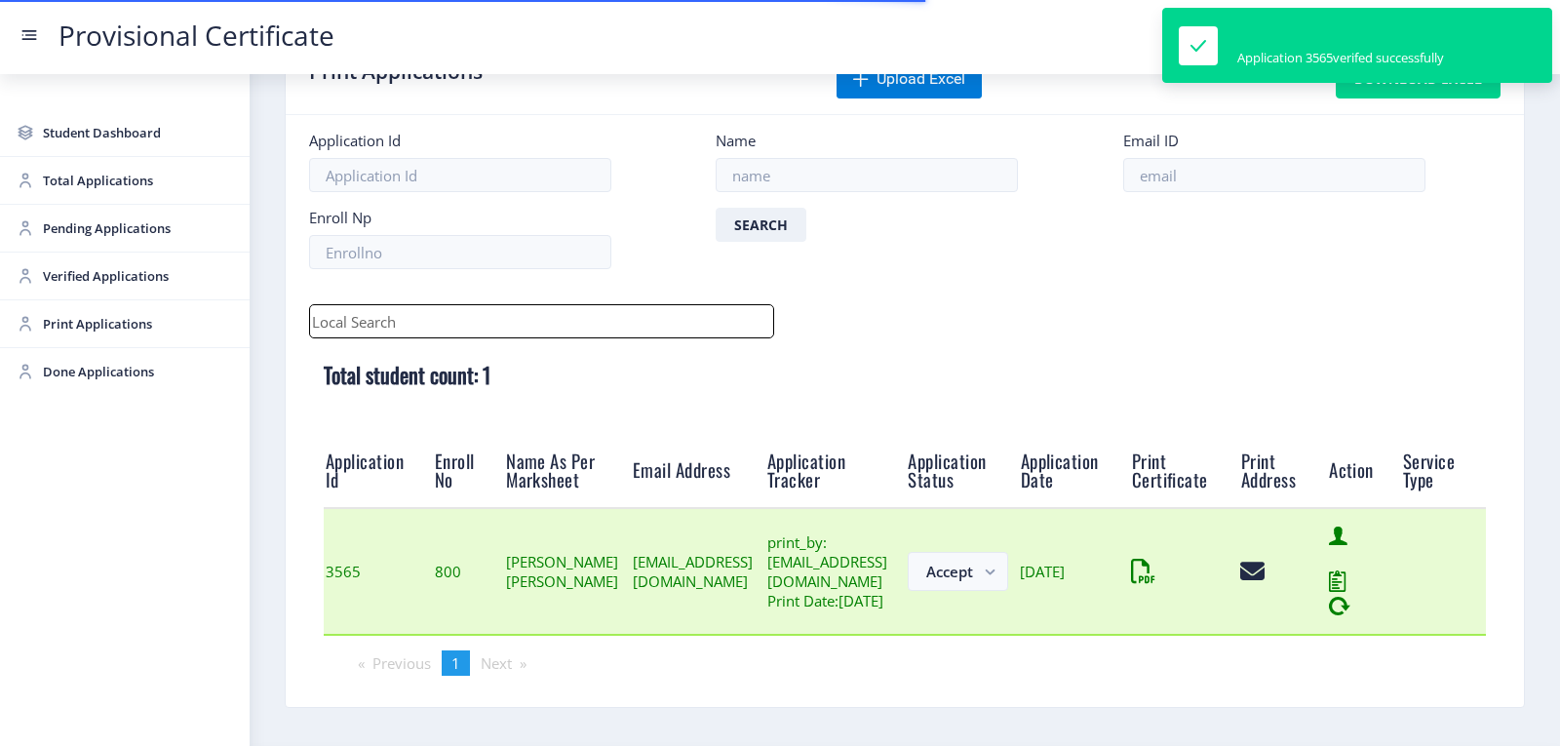
scroll to position [152, 0]
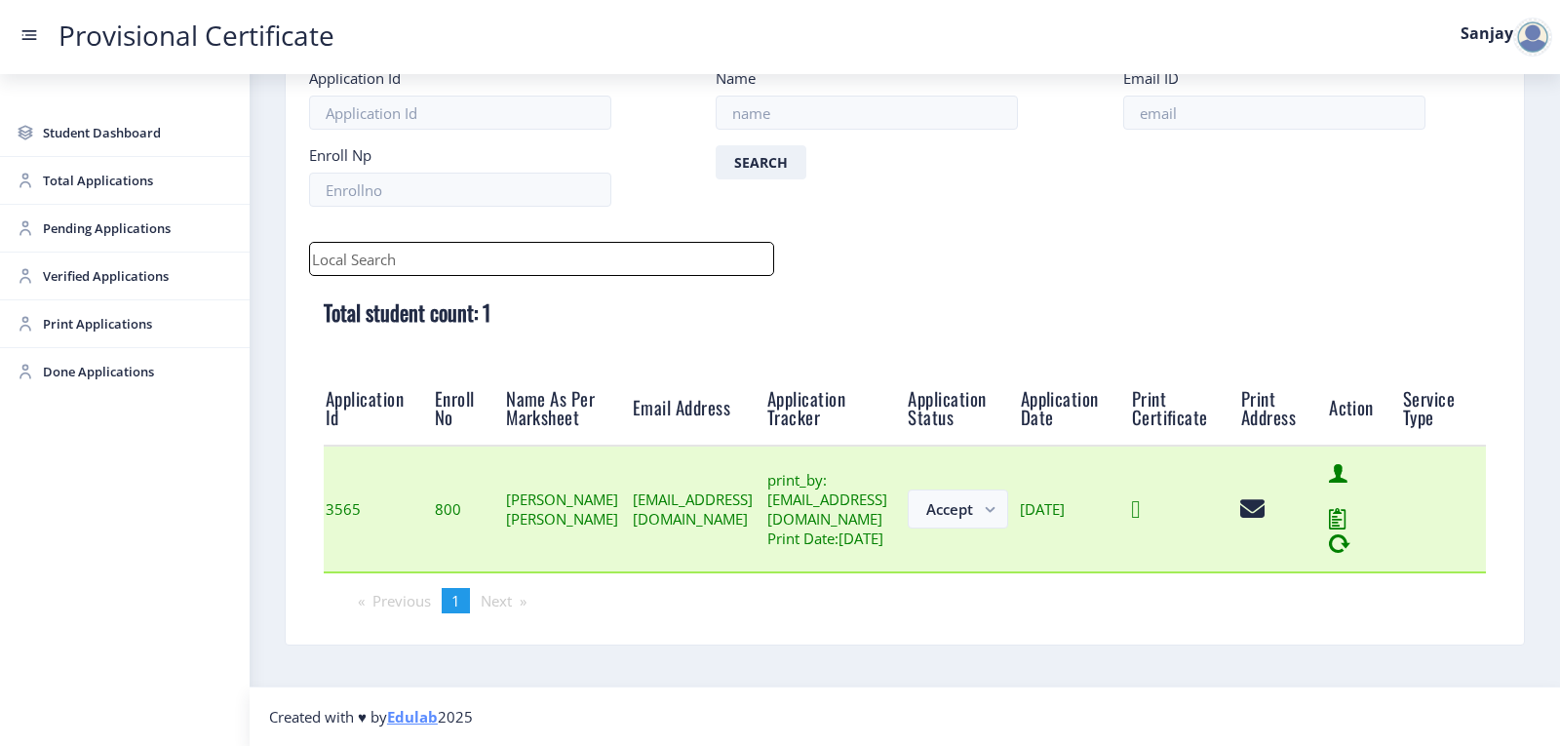
click at [1140, 502] on icon at bounding box center [1135, 509] width 9 height 24
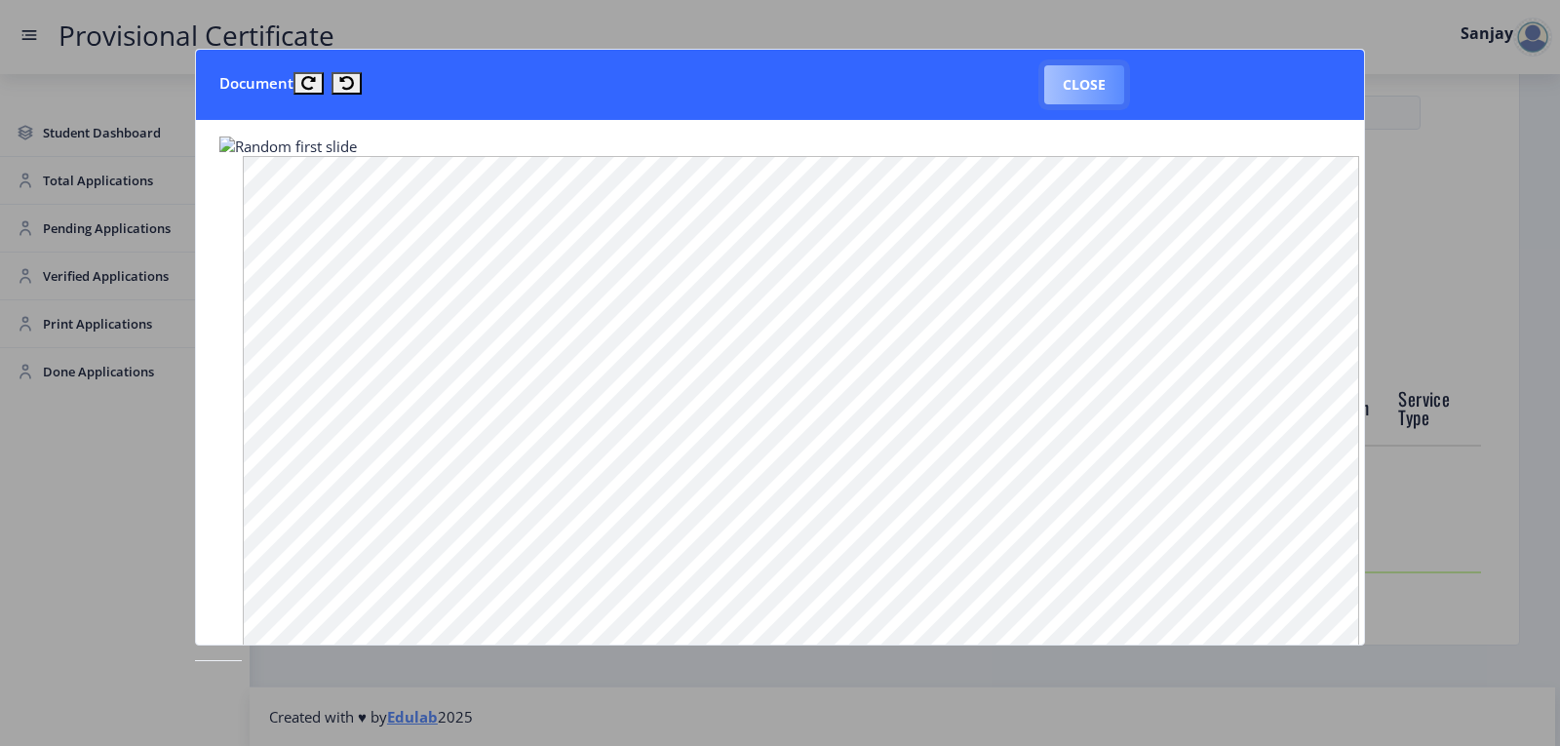
click at [1088, 69] on button "Close" at bounding box center [1085, 84] width 80 height 39
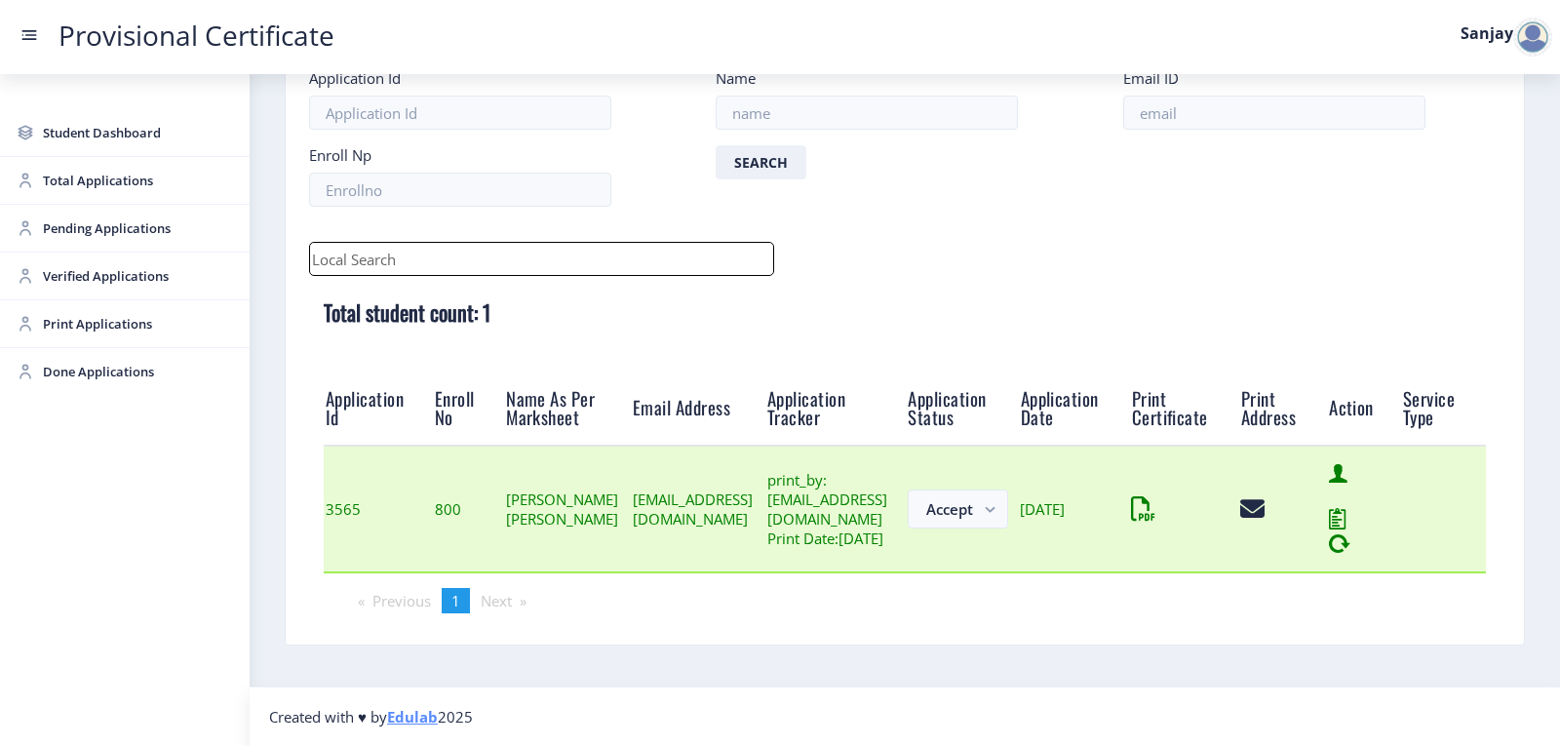
click at [1327, 524] on td at bounding box center [1284, 509] width 88 height 127
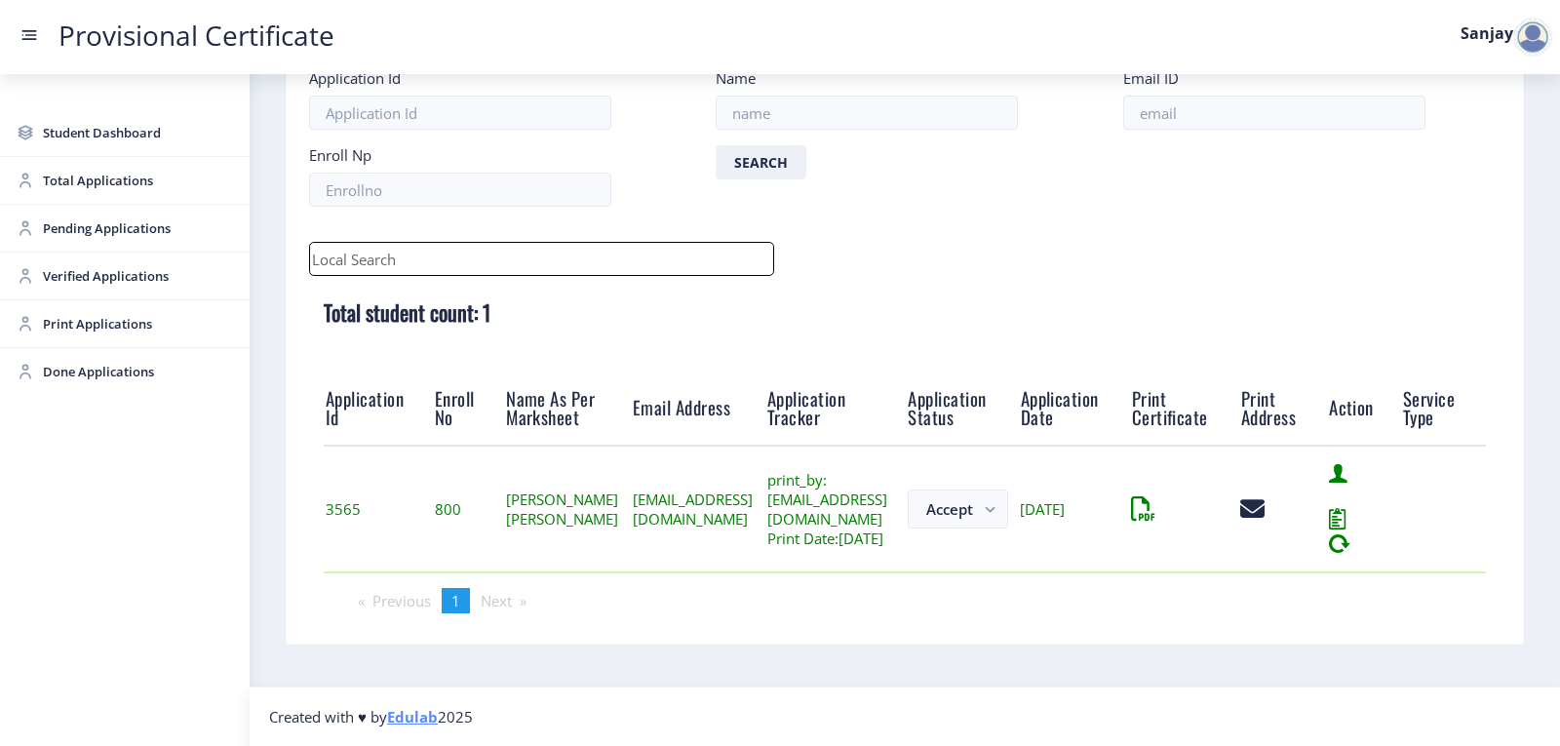
click at [1528, 27] on div at bounding box center [1533, 37] width 39 height 39
click at [1469, 140] on span "Log out" at bounding box center [1482, 142] width 125 height 23
